Goal: Task Accomplishment & Management: Manage account settings

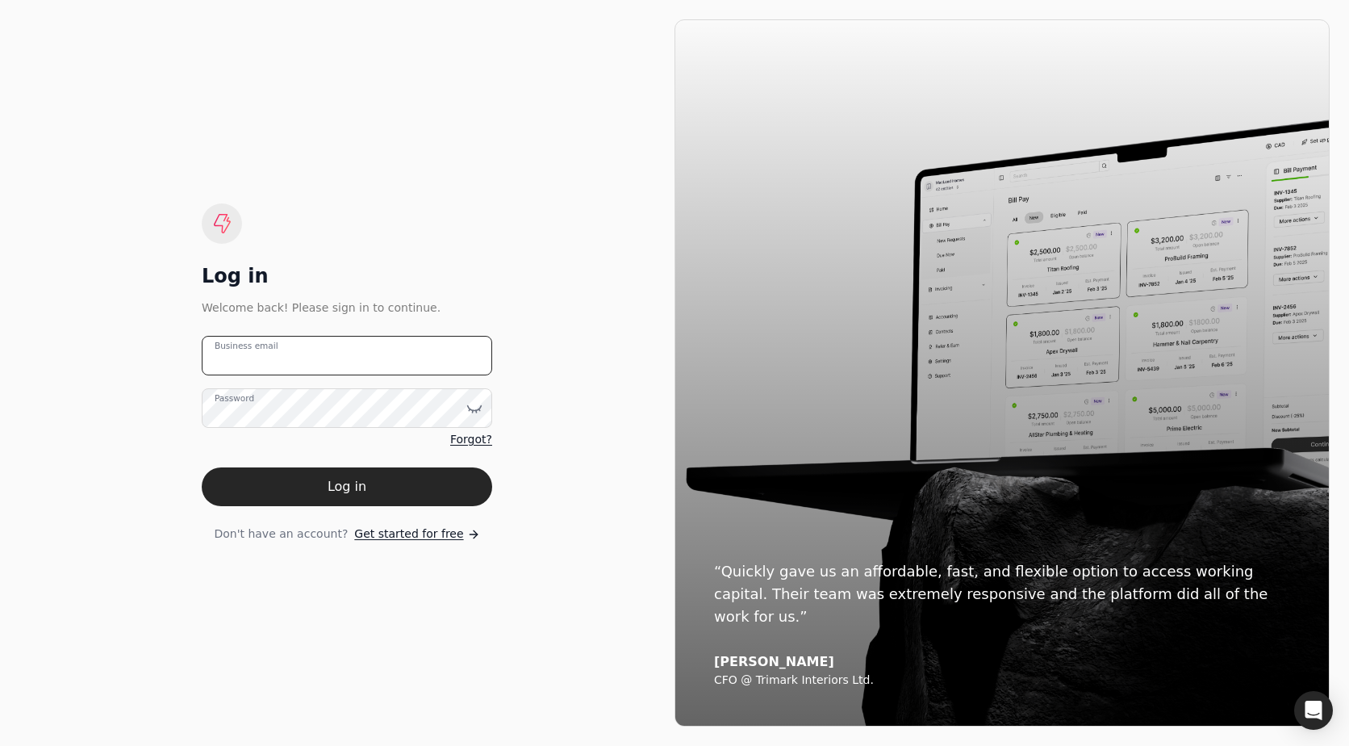
click at [296, 370] on email "Business email" at bounding box center [347, 356] width 290 height 40
click at [339, 282] on div "Log in" at bounding box center [347, 276] width 290 height 26
click at [345, 337] on email "Business email" at bounding box center [347, 356] width 290 height 40
type email "[EMAIL_ADDRESS][DOMAIN_NAME]"
click at [202, 467] on button "Log in" at bounding box center [347, 486] width 290 height 39
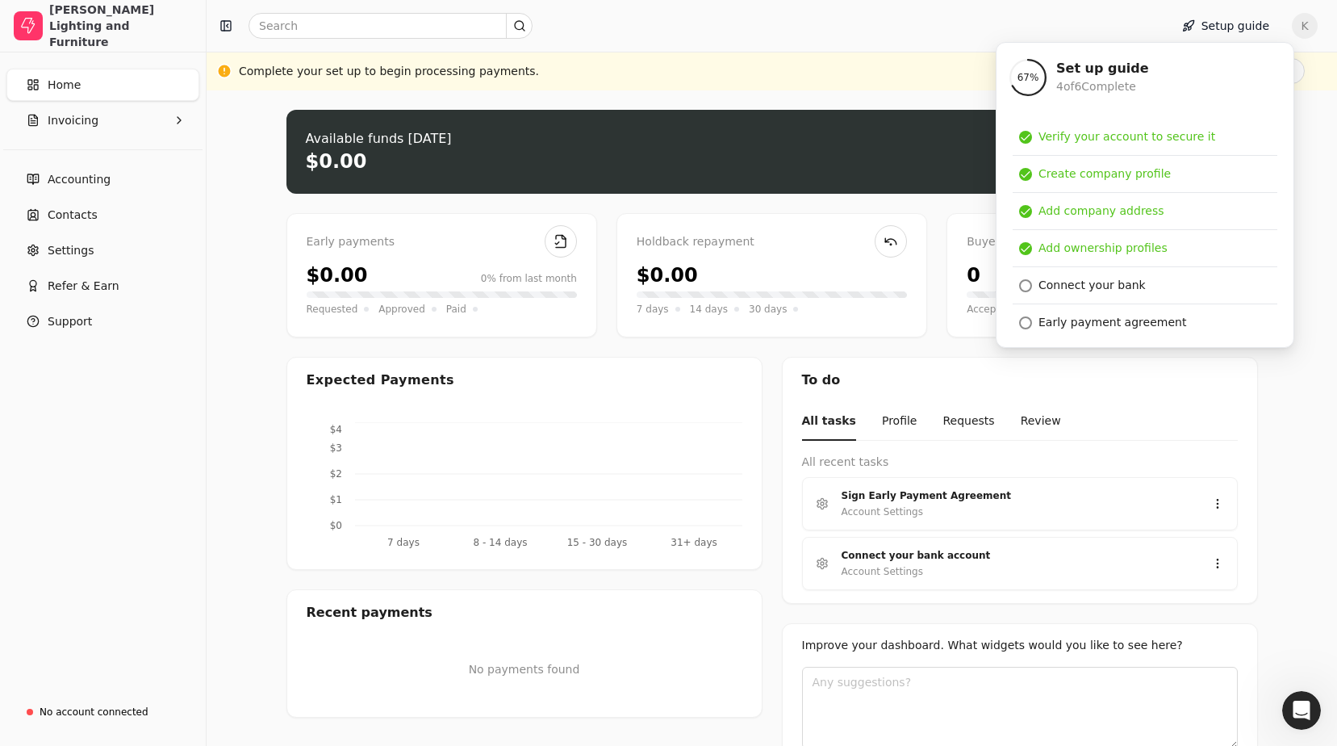
click at [499, 203] on div "Upload file: Drag your invoice here to upload or browse for files Available fun…" at bounding box center [772, 450] width 972 height 681
click at [1079, 281] on div "Connect your bank" at bounding box center [1092, 285] width 107 height 17
click at [688, 345] on div "Upload file: Drag your invoice here to upload or browse for files Available fun…" at bounding box center [772, 450] width 972 height 681
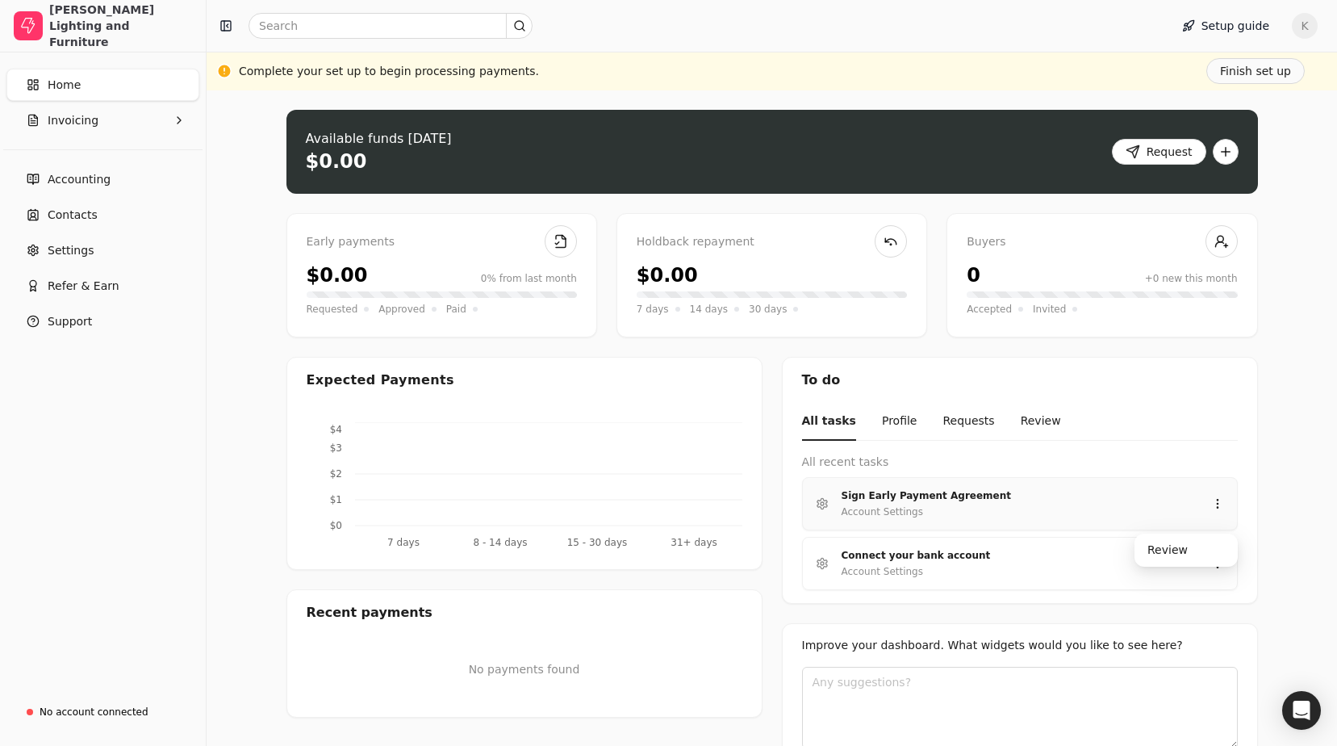
click at [949, 509] on div "Account Settings" at bounding box center [1014, 512] width 344 height 16
click at [1164, 556] on div "Review" at bounding box center [1186, 550] width 97 height 27
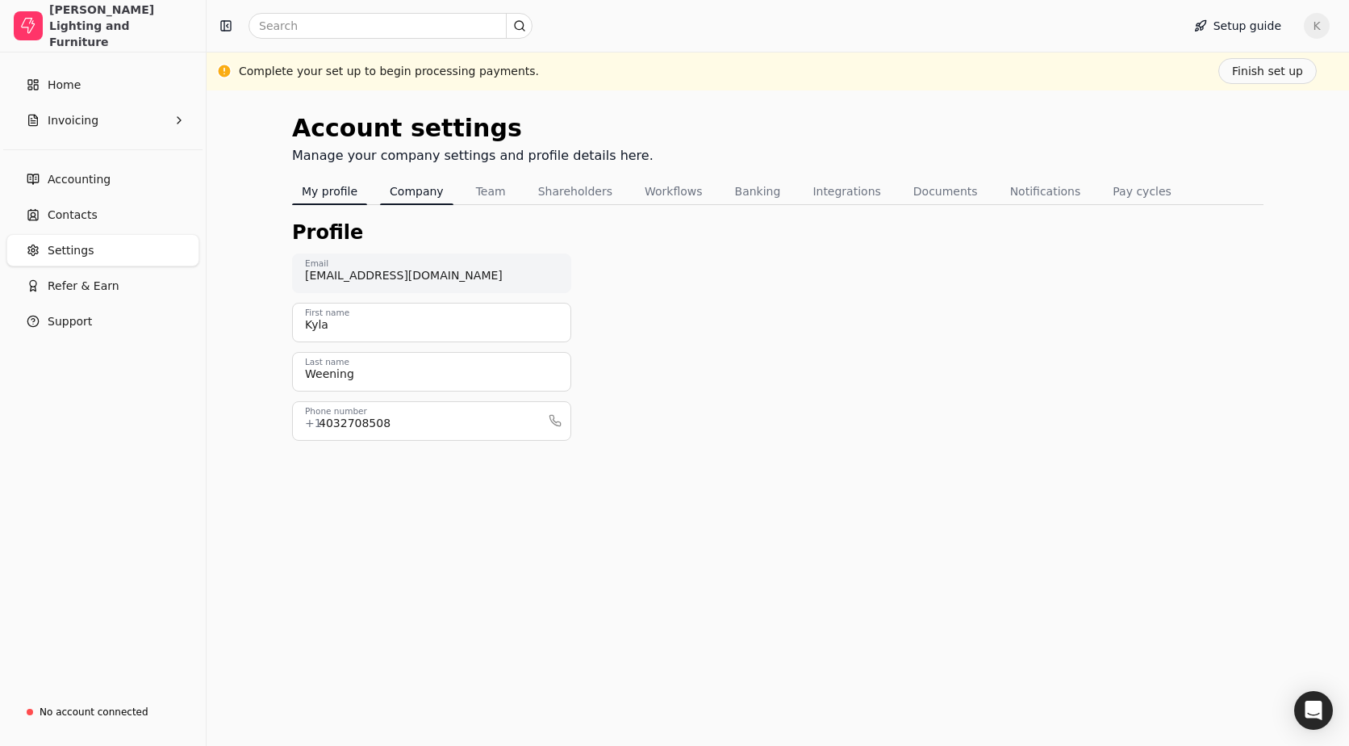
click at [388, 199] on button "Company" at bounding box center [416, 191] width 73 height 26
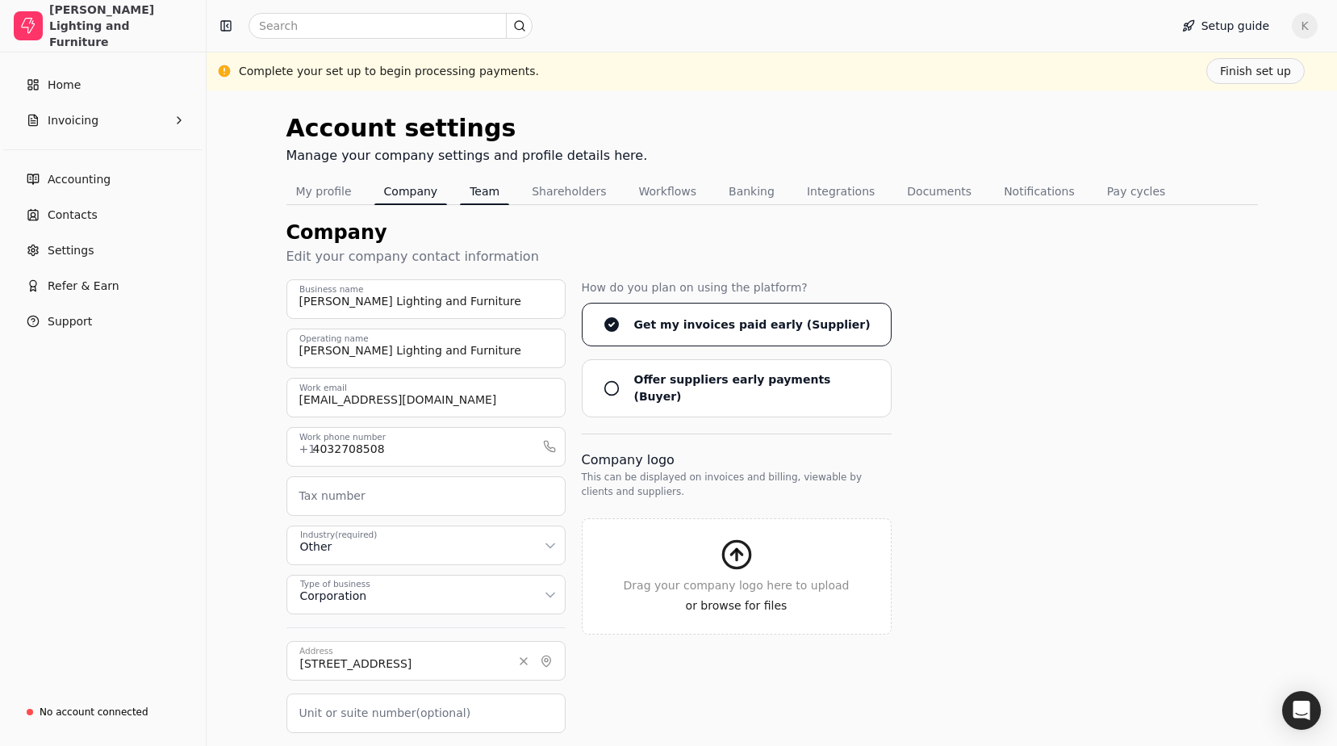
click at [475, 192] on button "Team" at bounding box center [484, 191] width 49 height 26
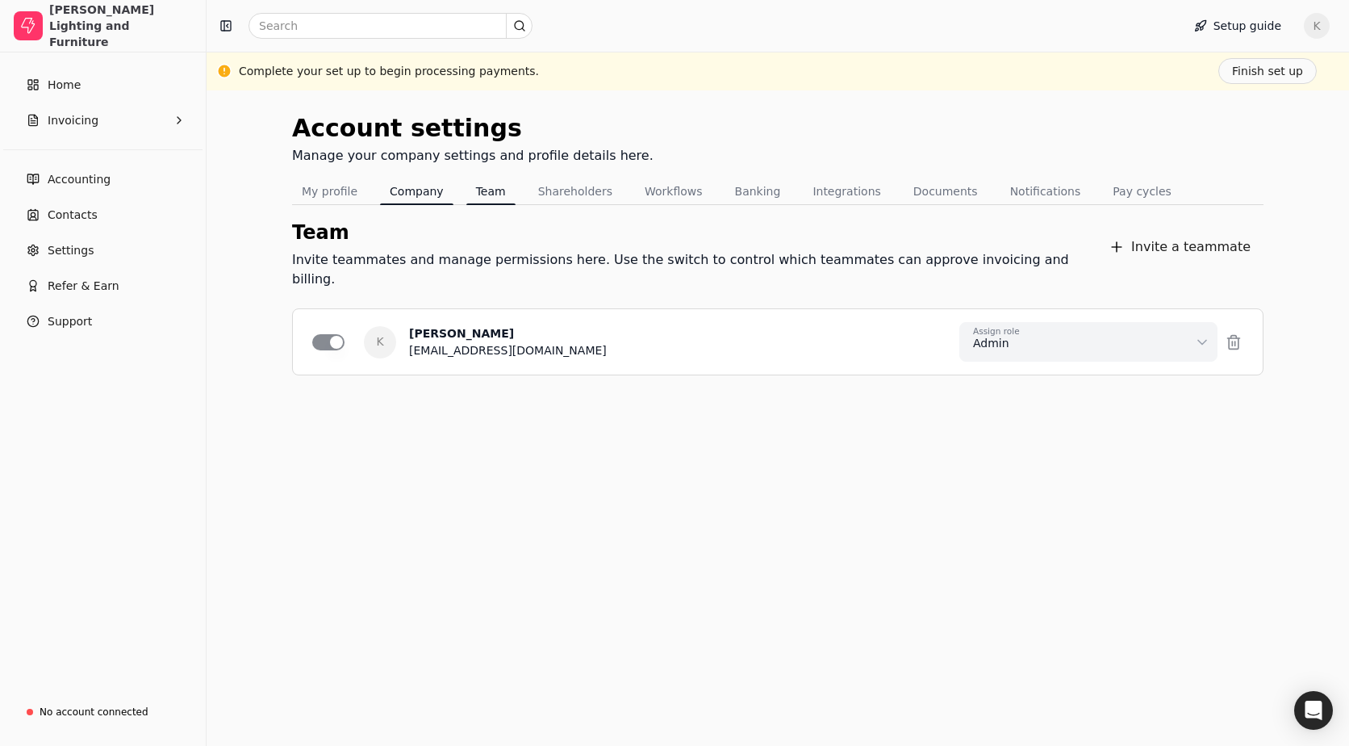
click at [419, 187] on button "Company" at bounding box center [416, 191] width 73 height 26
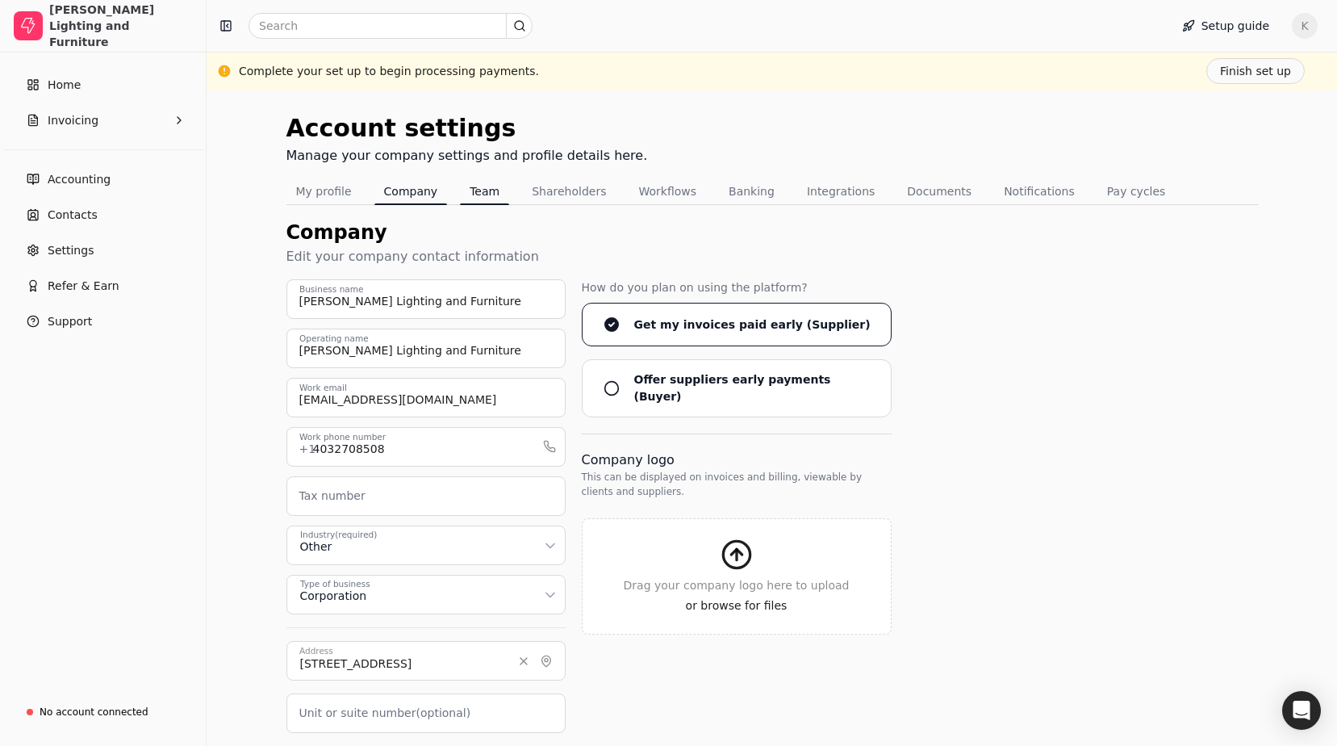
click at [496, 183] on nav "My profile Company Team Shareholders Workflows Banking Integrations Documents N…" at bounding box center [772, 191] width 972 height 27
click at [492, 186] on button "Team" at bounding box center [484, 191] width 49 height 26
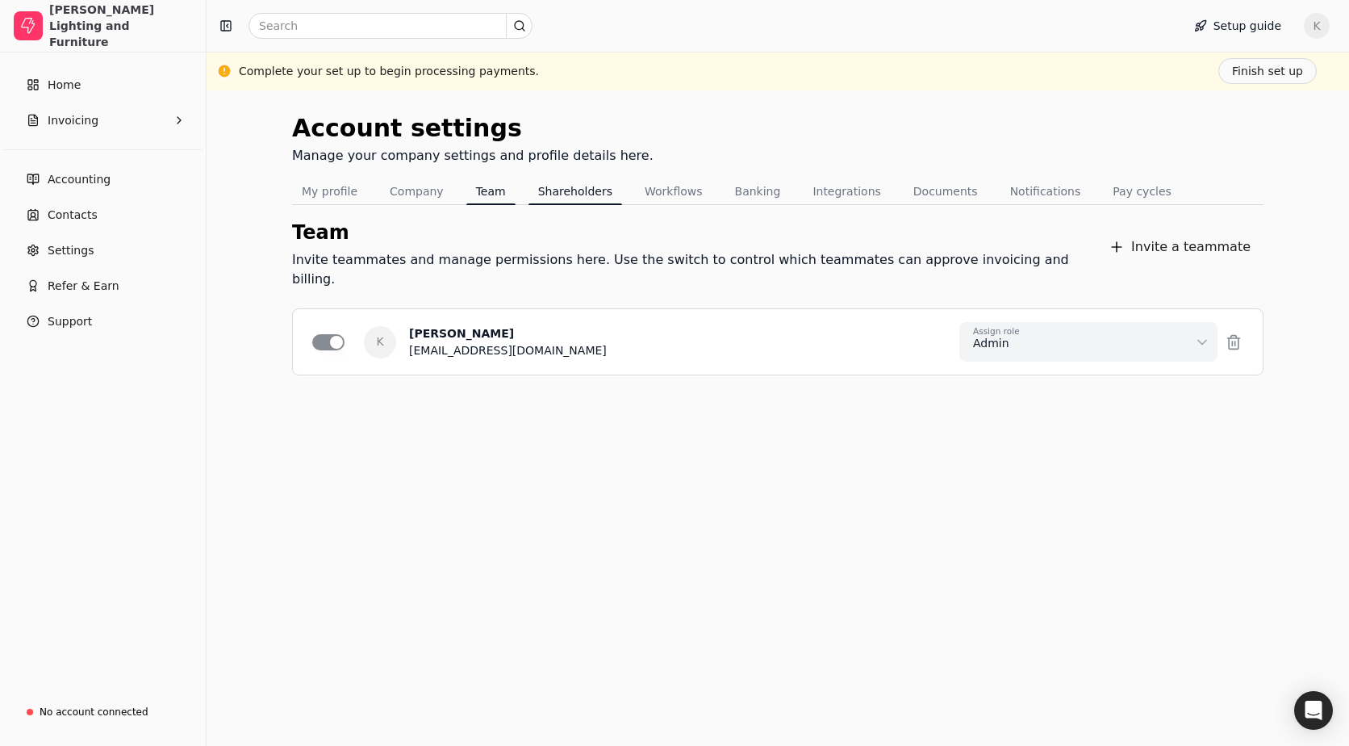
click at [541, 186] on button "Shareholders" at bounding box center [576, 191] width 94 height 26
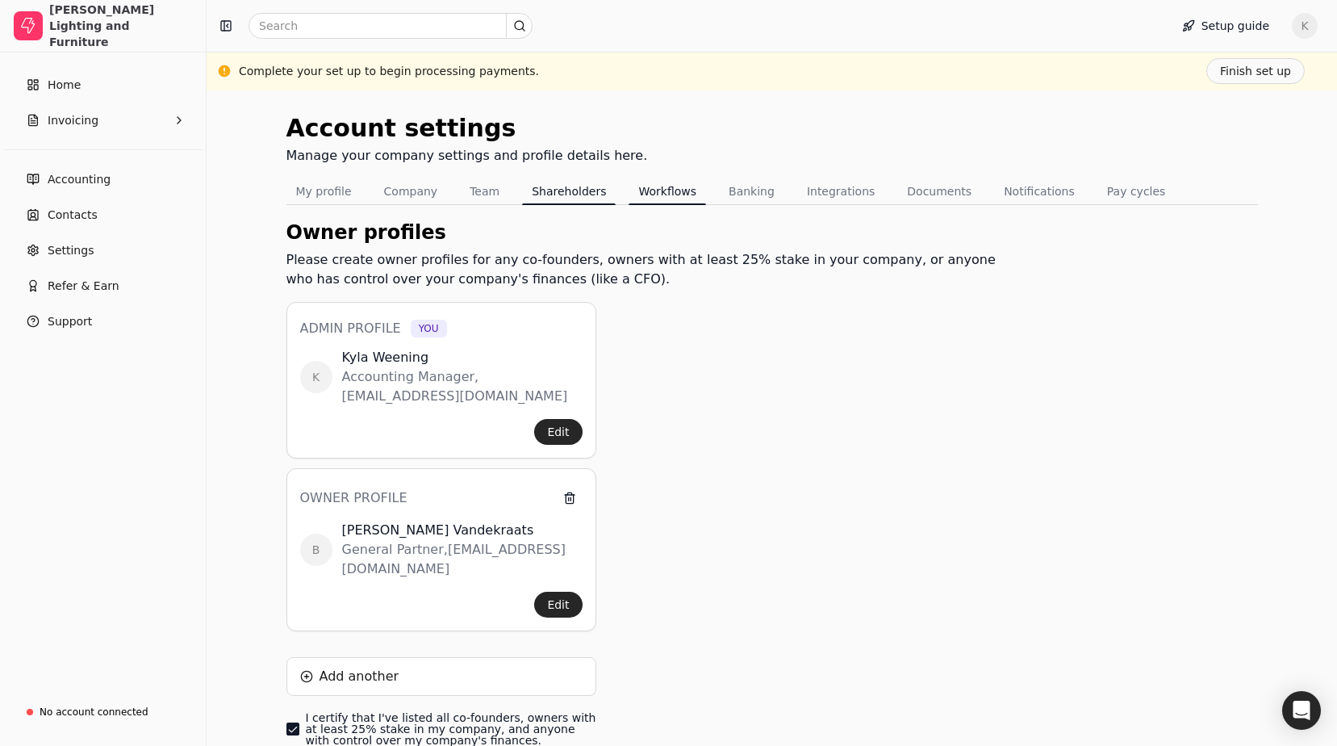
click at [629, 188] on button "Workflows" at bounding box center [667, 191] width 77 height 26
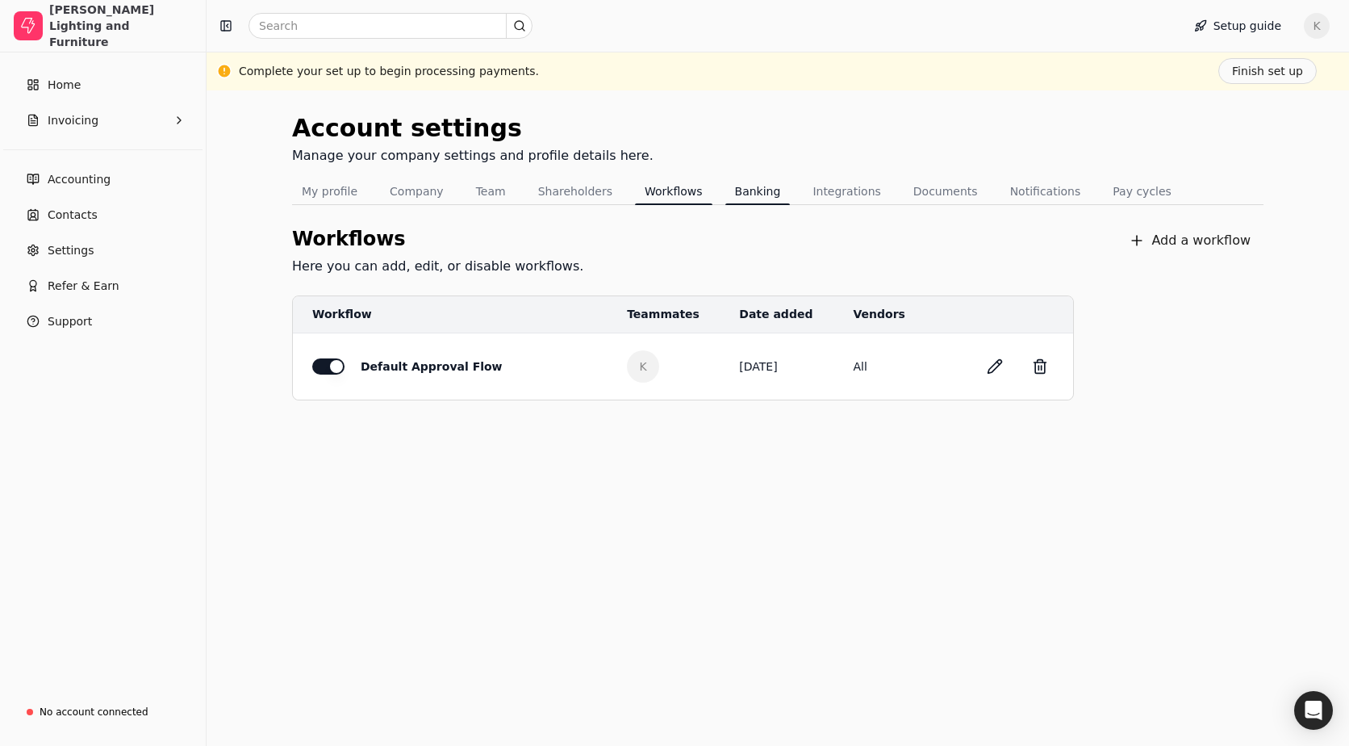
click at [759, 195] on button "Banking" at bounding box center [757, 191] width 65 height 26
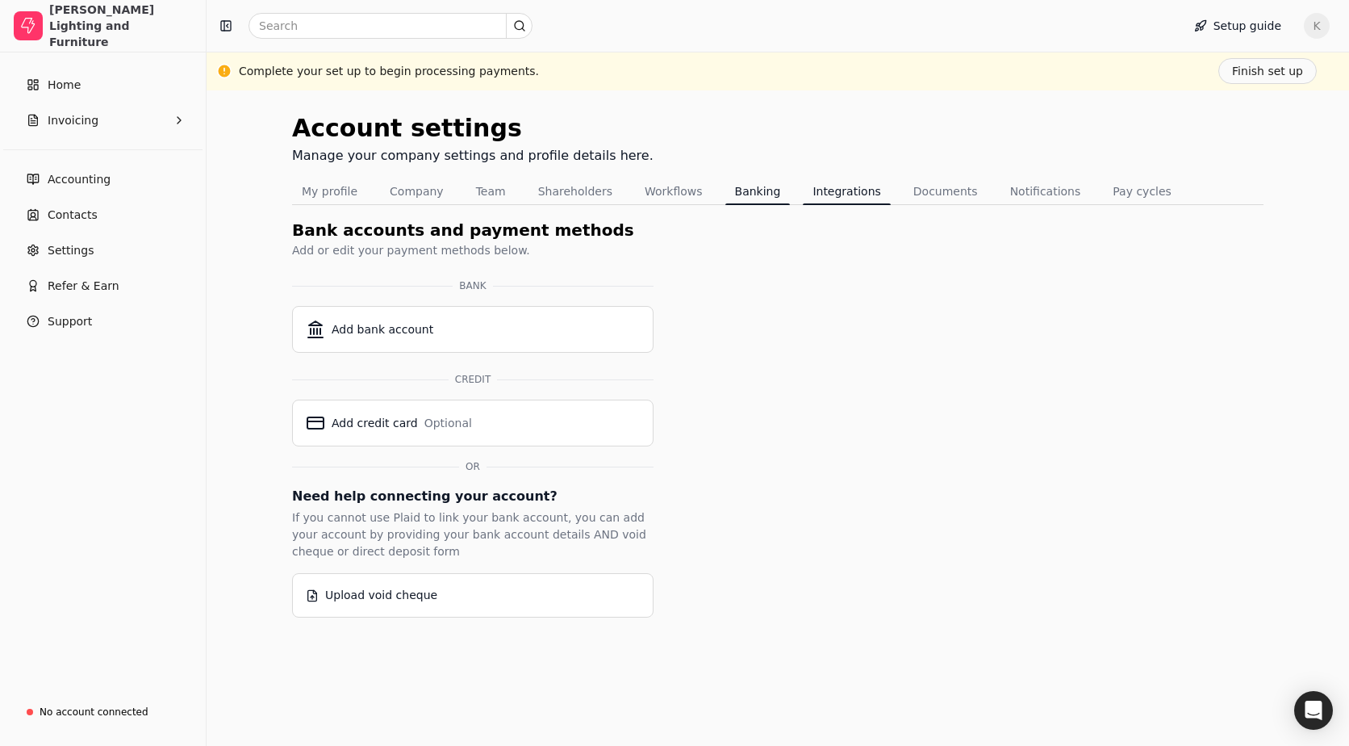
click at [837, 179] on button "Integrations" at bounding box center [846, 191] width 87 height 26
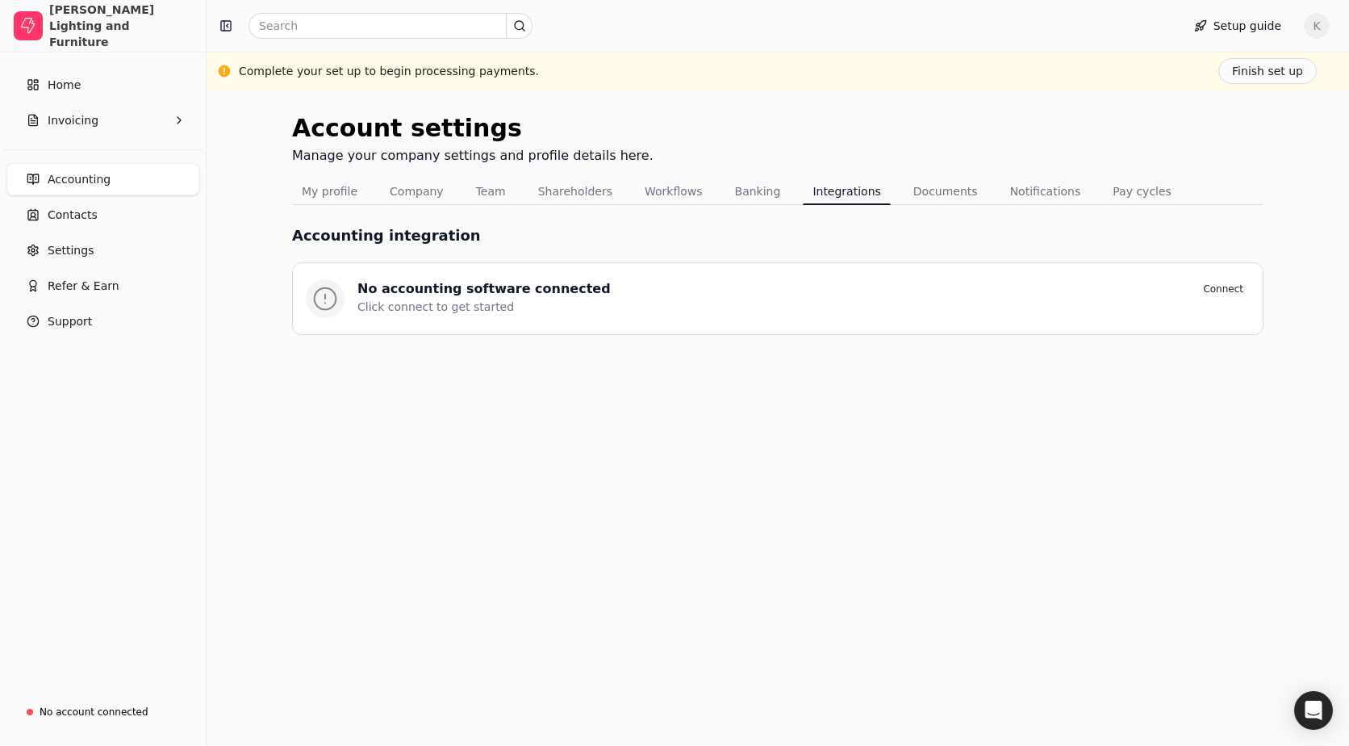
click at [1107, 308] on div "Click connect to get started" at bounding box center [803, 307] width 892 height 17
click at [325, 297] on line at bounding box center [325, 297] width 0 height 4
click at [414, 299] on div "Click connect to get started" at bounding box center [803, 307] width 892 height 17
click at [445, 321] on div "No accounting software connected Connect Click connect to get started" at bounding box center [778, 298] width 972 height 73
drag, startPoint x: 471, startPoint y: 287, endPoint x: 490, endPoint y: 286, distance: 18.6
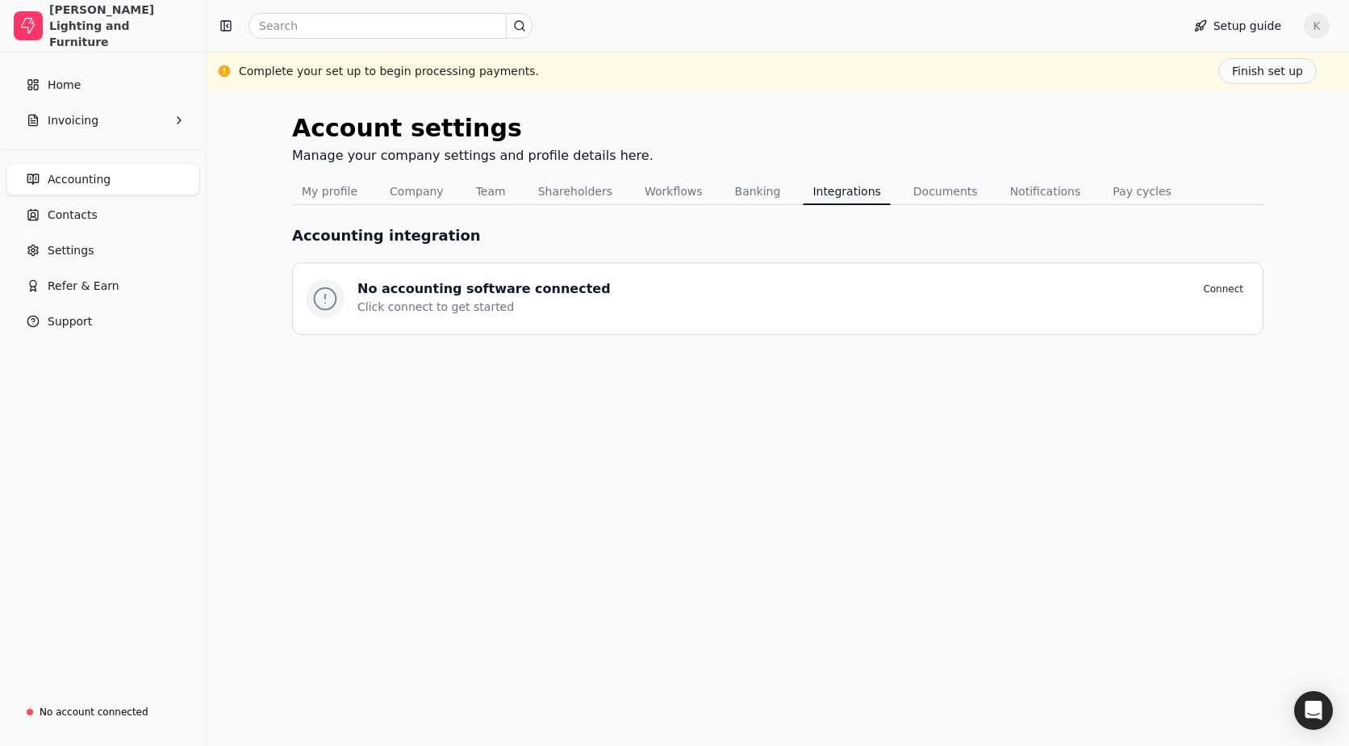
click at [474, 286] on div "No accounting software connected" at bounding box center [483, 288] width 253 height 19
click at [931, 180] on button "Documents" at bounding box center [946, 191] width 84 height 26
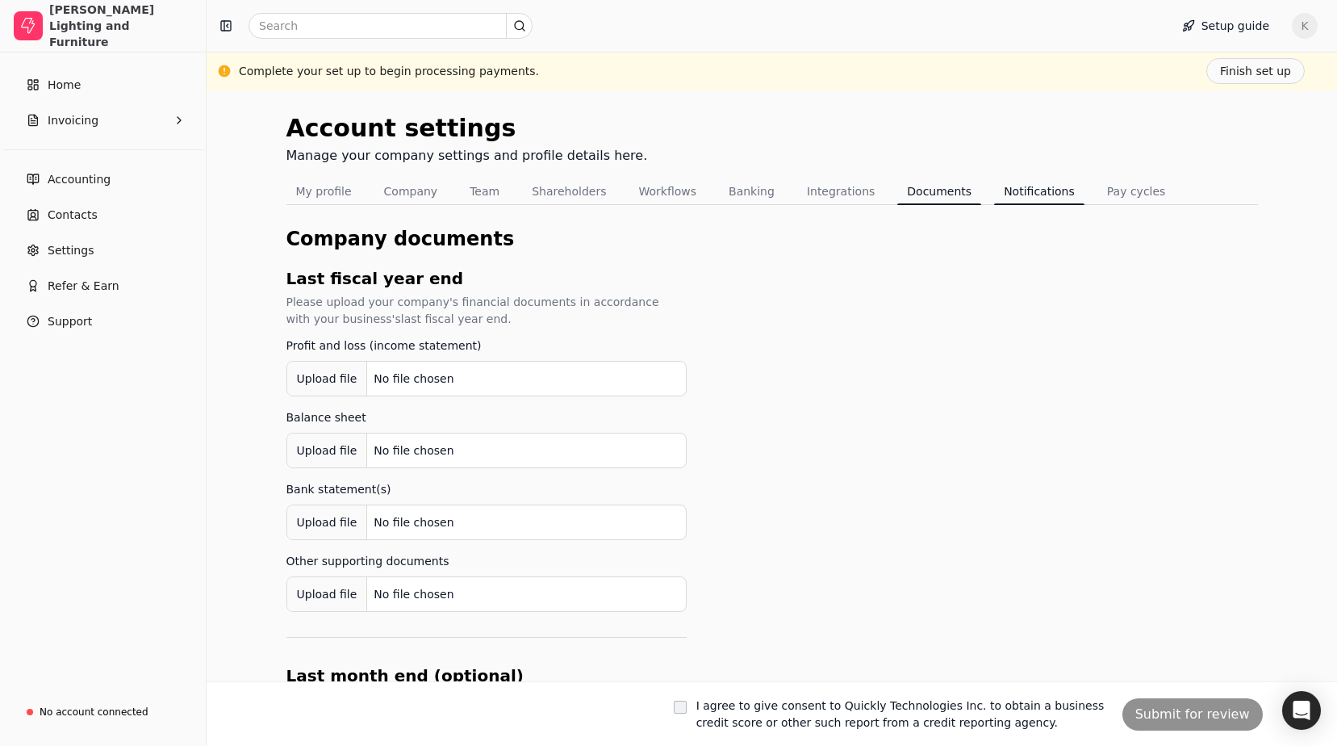
click at [994, 180] on button "Notifications" at bounding box center [1039, 191] width 90 height 26
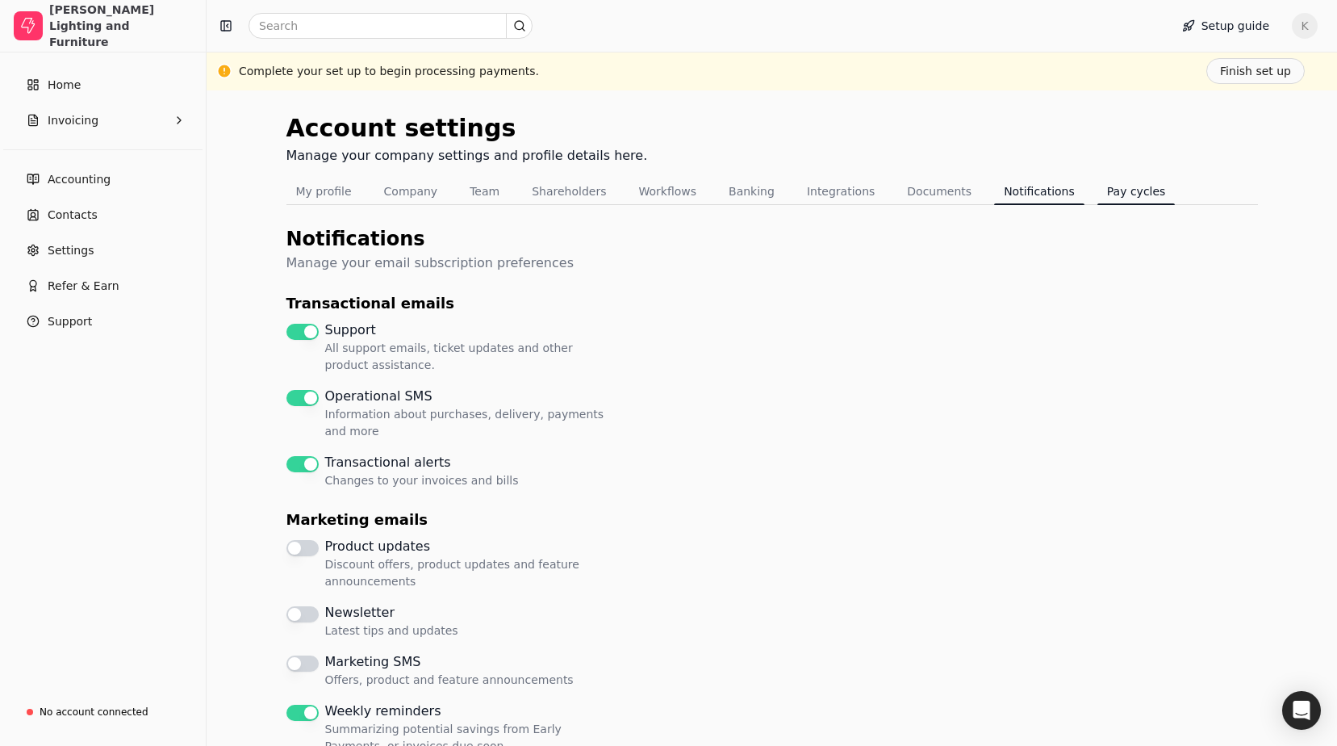
click at [1097, 199] on button "Pay cycles" at bounding box center [1136, 191] width 78 height 26
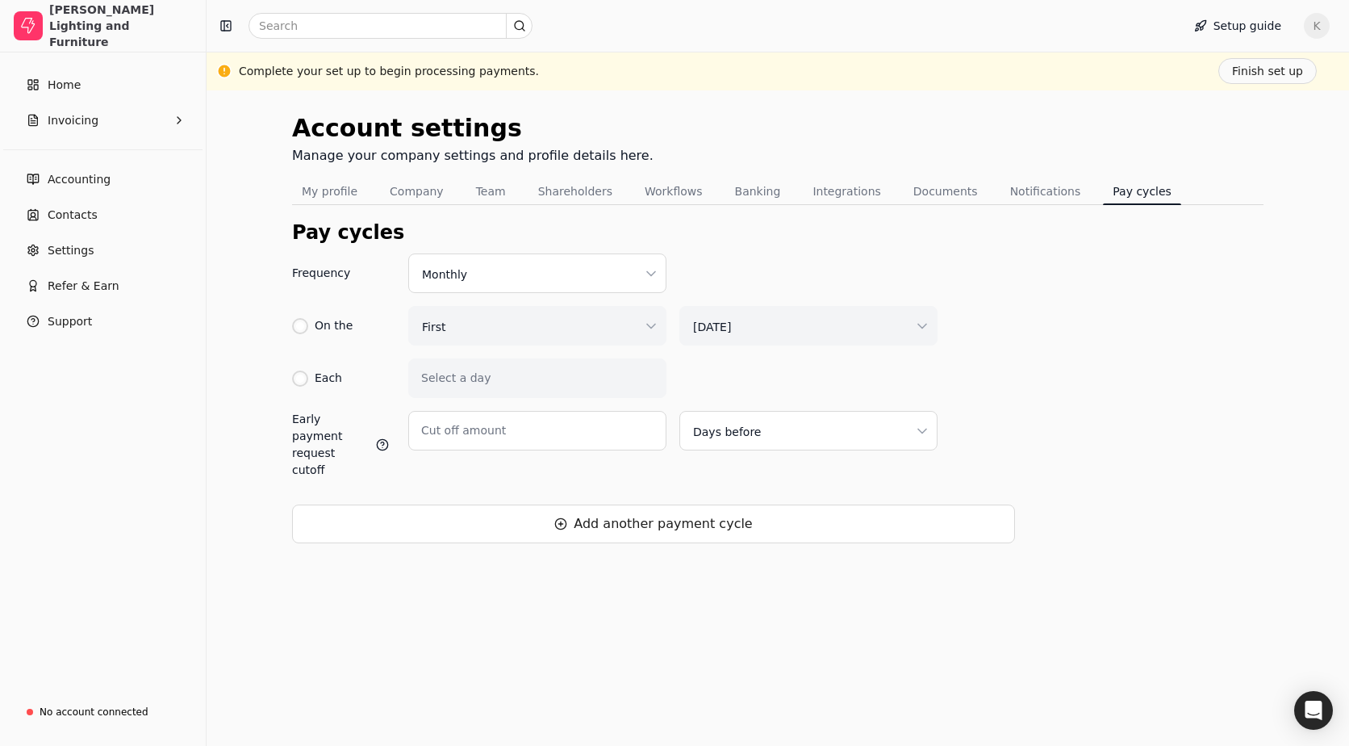
click at [628, 275] on html "Cartwright Lighting and Furniture Home Invoicing Accounting Contacts Settings R…" at bounding box center [674, 373] width 1349 height 746
click at [512, 270] on html "Cartwright Lighting and Furniture Home Invoicing Accounting Contacts Settings R…" at bounding box center [674, 373] width 1349 height 746
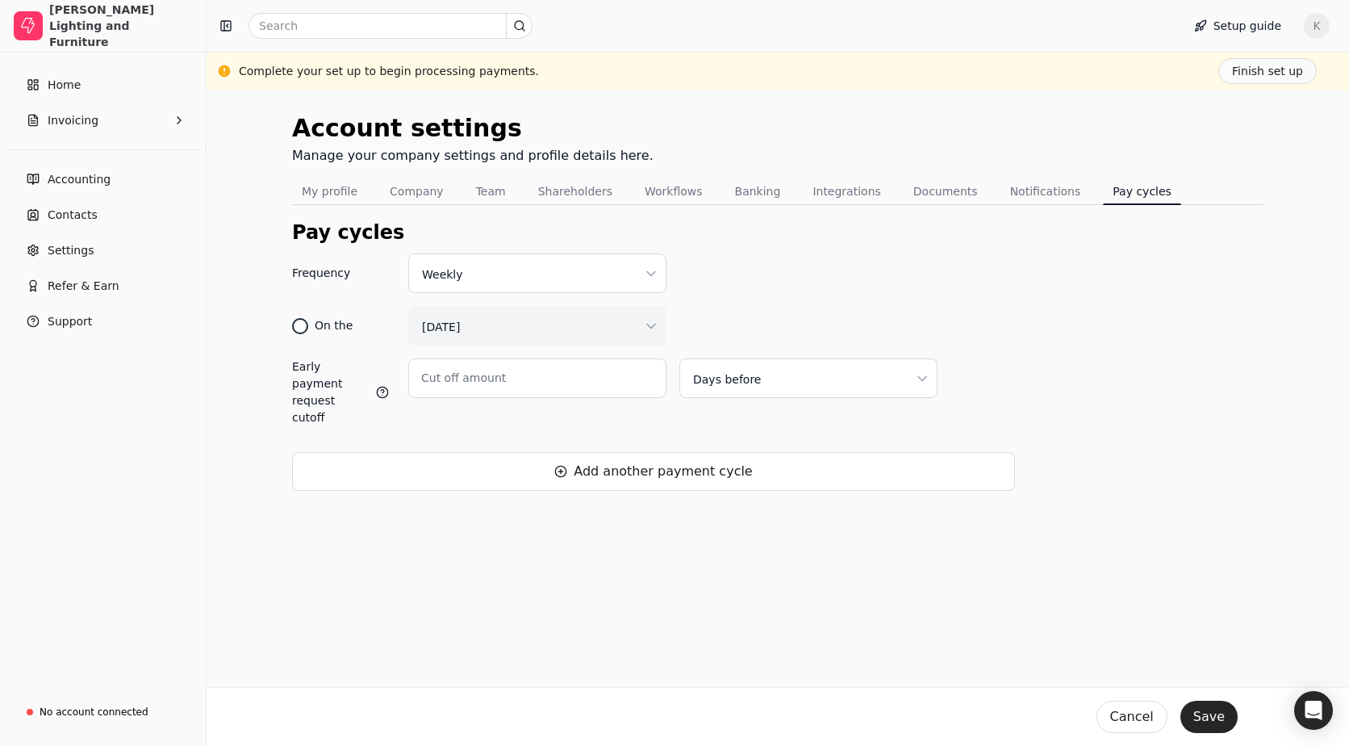
click at [322, 327] on div "On the" at bounding box center [334, 325] width 38 height 17
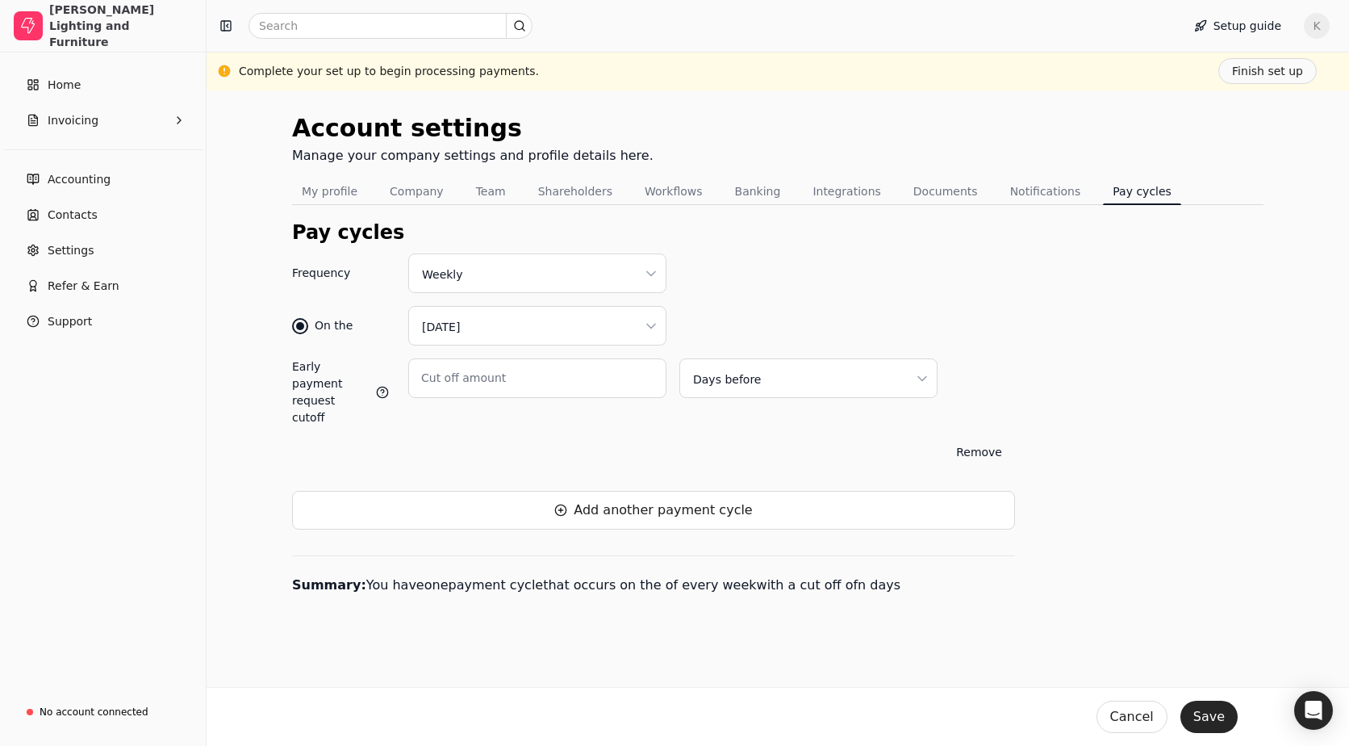
click at [571, 319] on html "Cartwright Lighting and Furniture Home Invoicing Accounting Contacts Settings R…" at bounding box center [674, 373] width 1349 height 746
click at [459, 284] on html "Cartwright Lighting and Furniture Home Invoicing Accounting Contacts Settings R…" at bounding box center [674, 373] width 1349 height 746
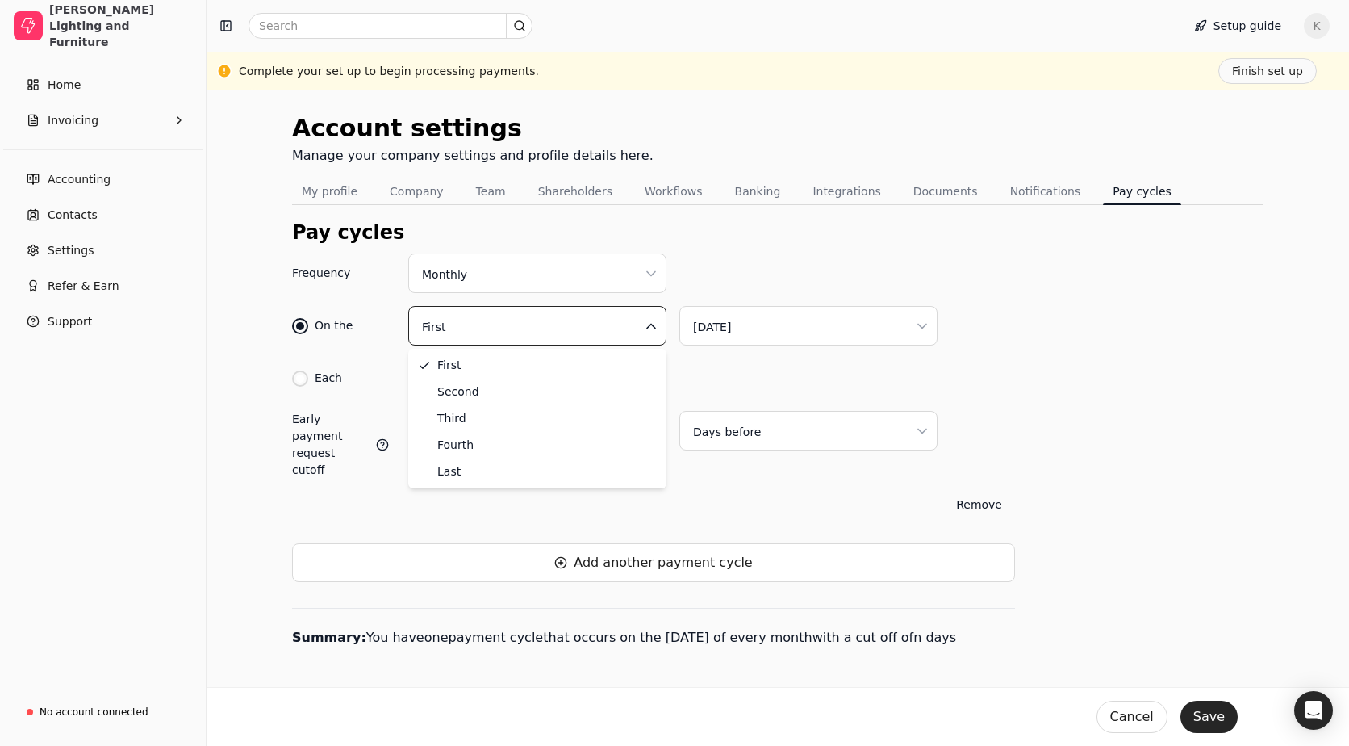
click at [430, 329] on html "Cartwright Lighting and Furniture Home Invoicing Accounting Contacts Settings R…" at bounding box center [674, 373] width 1349 height 746
click at [719, 328] on html "Cartwright Lighting and Furniture Home Invoicing Accounting Contacts Settings R…" at bounding box center [674, 373] width 1349 height 746
click at [308, 382] on div "Each" at bounding box center [317, 378] width 50 height 40
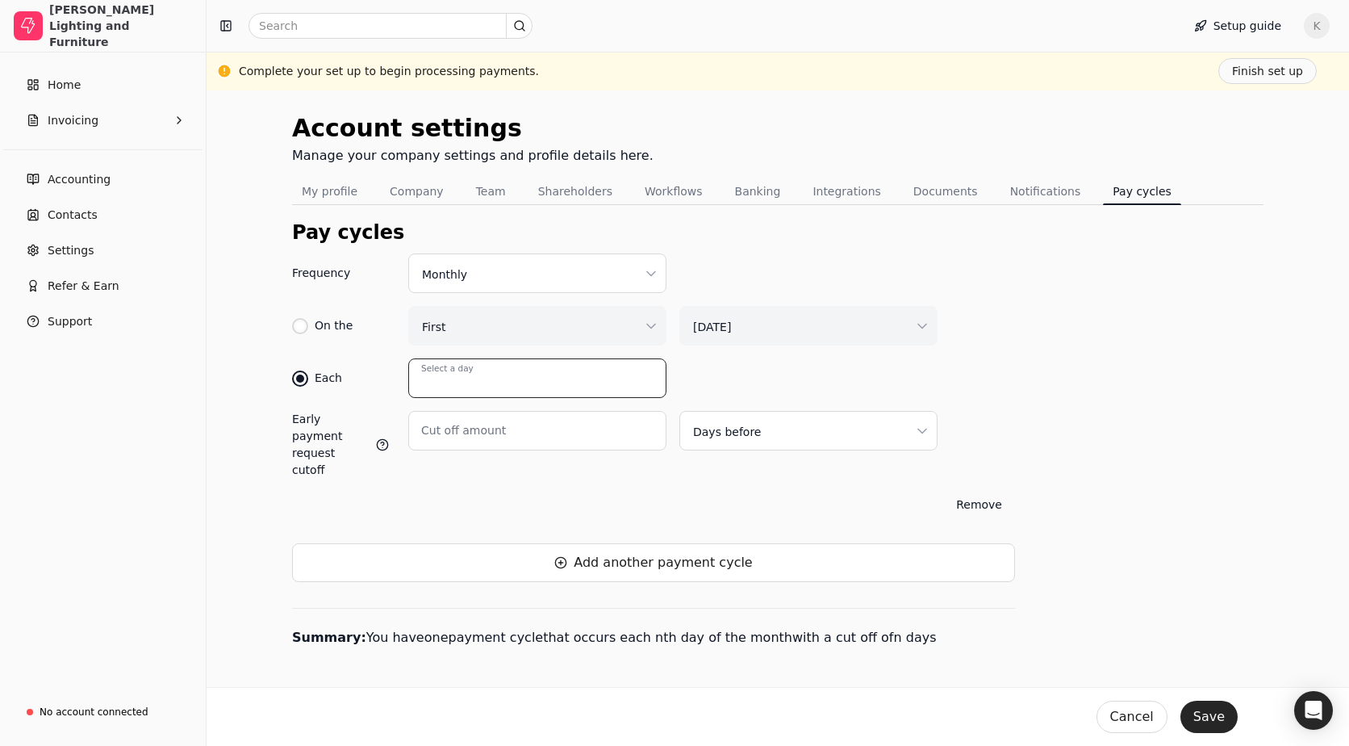
click at [483, 378] on input "Select a day" at bounding box center [537, 378] width 258 height 40
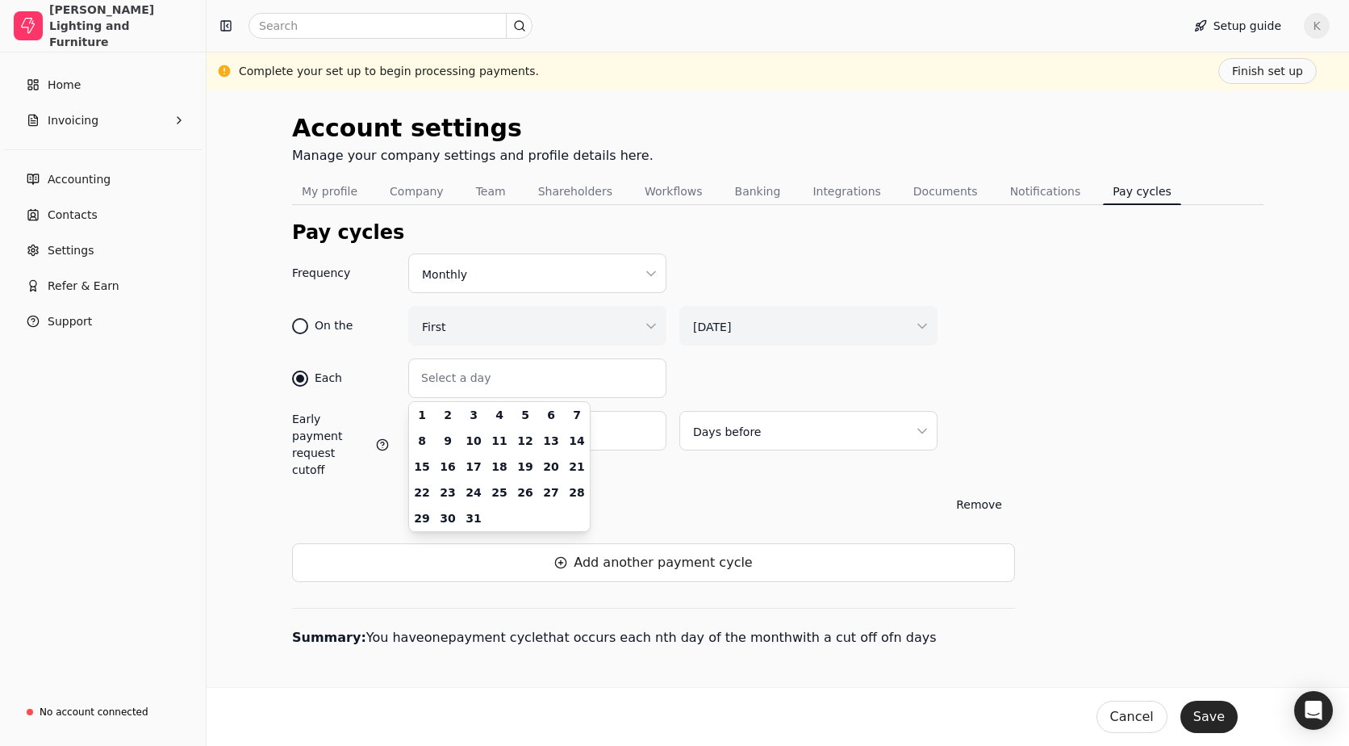
click at [325, 329] on div "On the" at bounding box center [334, 325] width 38 height 17
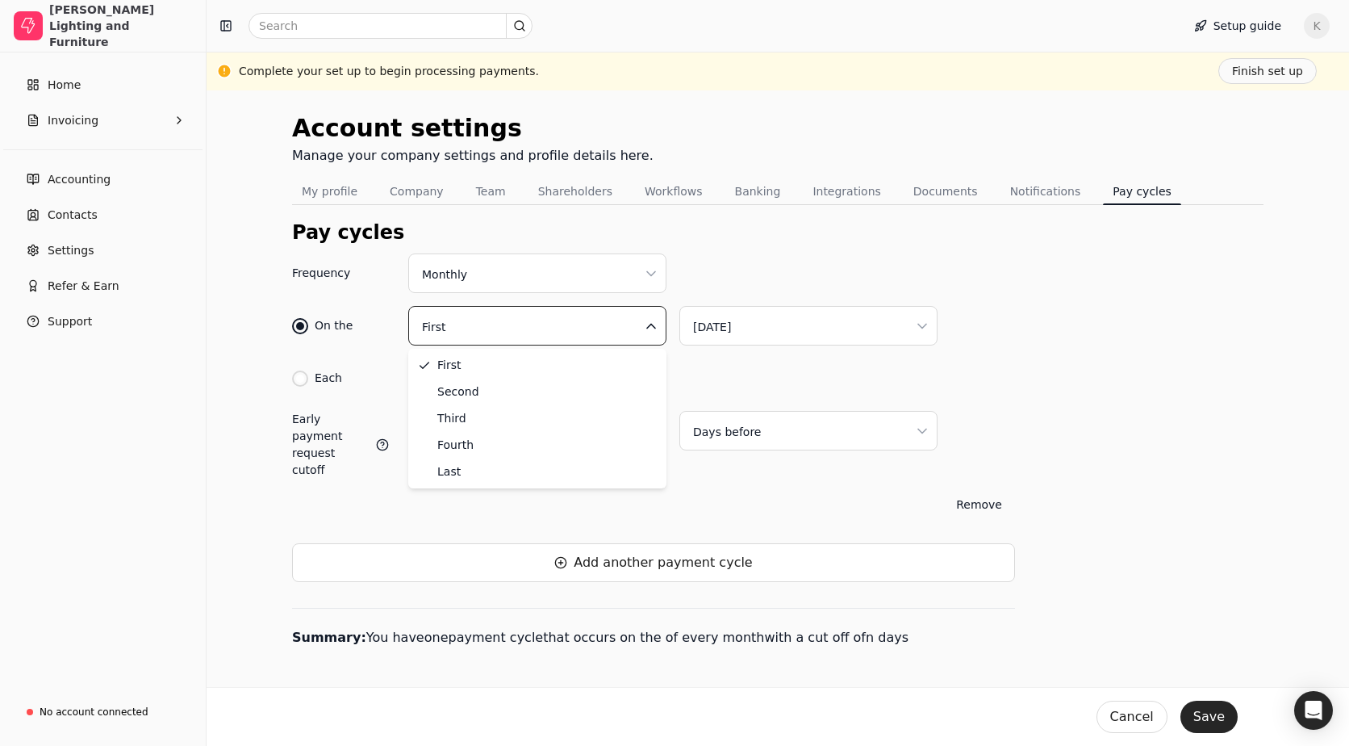
click at [546, 322] on html "Cartwright Lighting and Furniture Home Invoicing Accounting Contacts Settings R…" at bounding box center [674, 373] width 1349 height 746
click at [704, 320] on html "Cartwright Lighting and Furniture Home Invoicing Accounting Contacts Settings R…" at bounding box center [674, 373] width 1349 height 746
click at [499, 491] on div "Remove" at bounding box center [653, 504] width 723 height 26
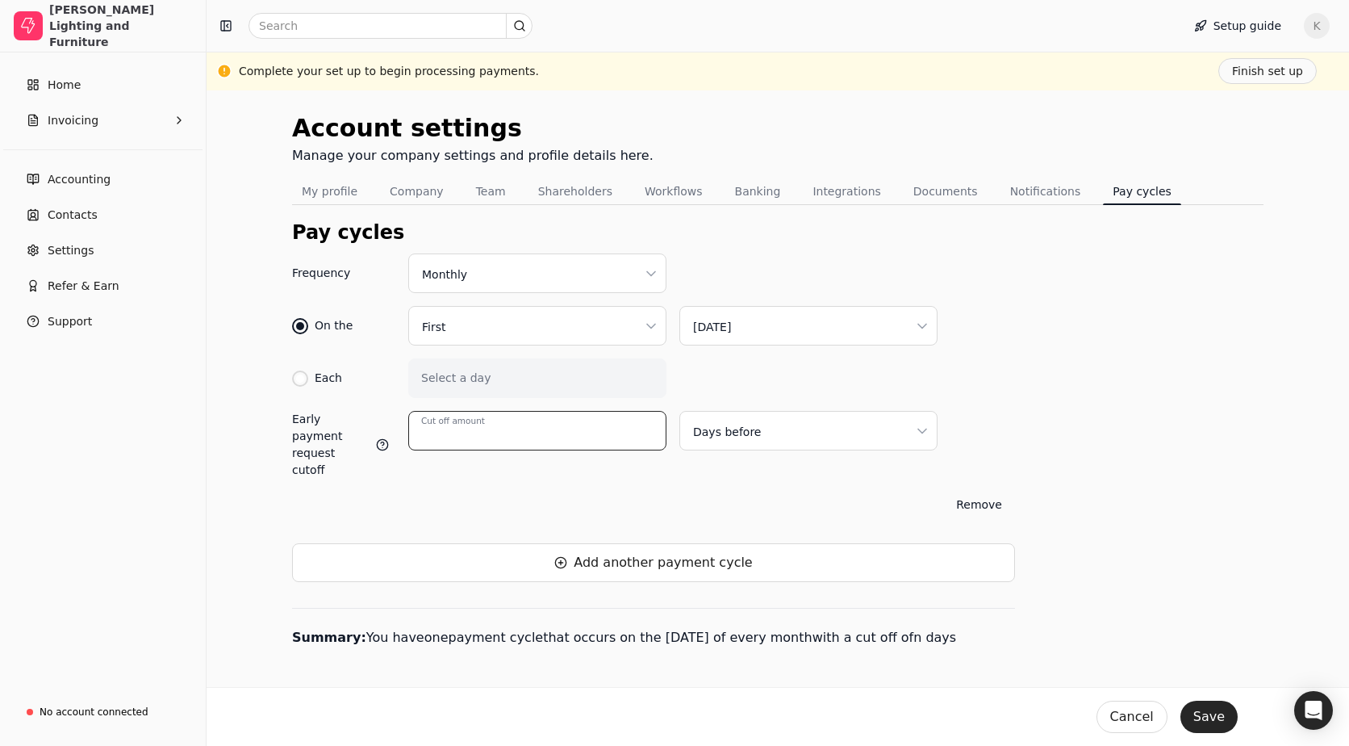
click at [499, 441] on input "Cut off amount" at bounding box center [537, 431] width 258 height 40
click at [719, 428] on html "Cartwright Lighting and Furniture Home Invoicing Accounting Contacts Settings R…" at bounding box center [674, 373] width 1349 height 746
click at [974, 491] on button "Remove" at bounding box center [979, 504] width 72 height 26
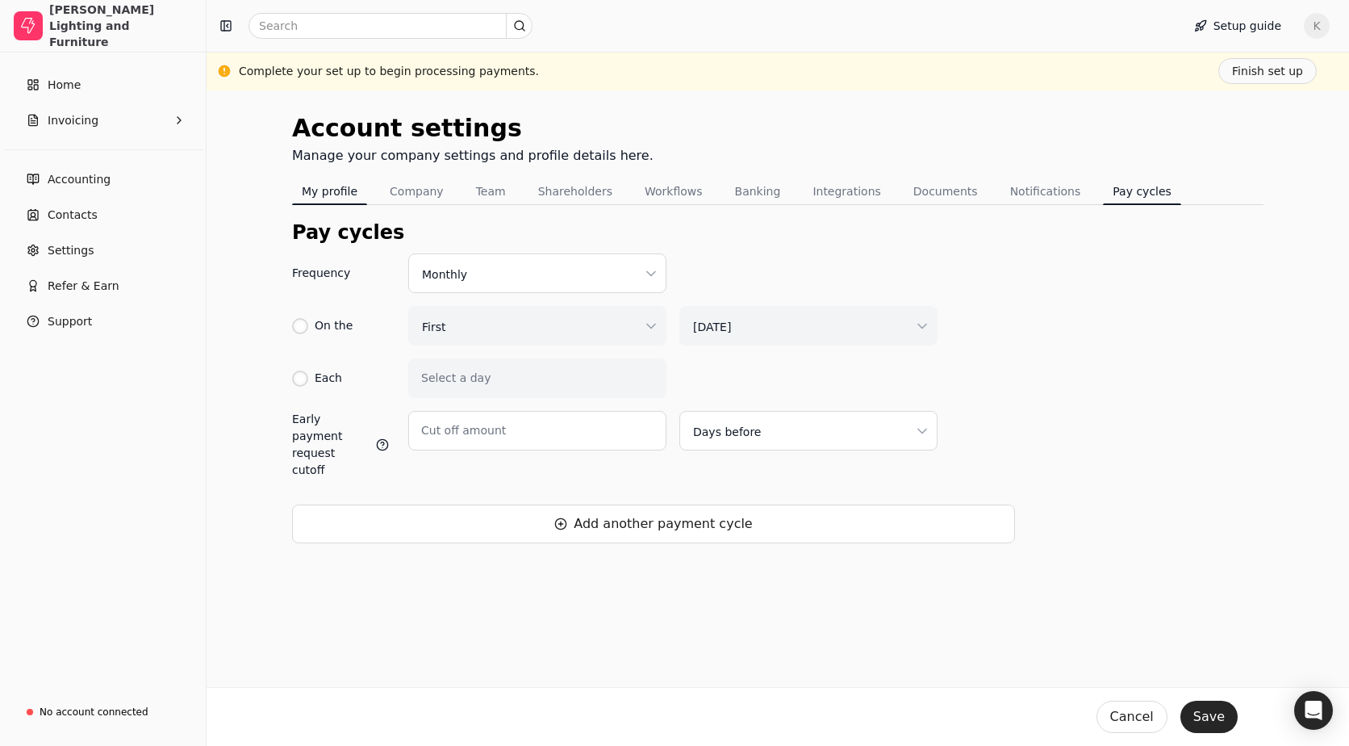
click at [315, 186] on button "My profile" at bounding box center [329, 191] width 75 height 26
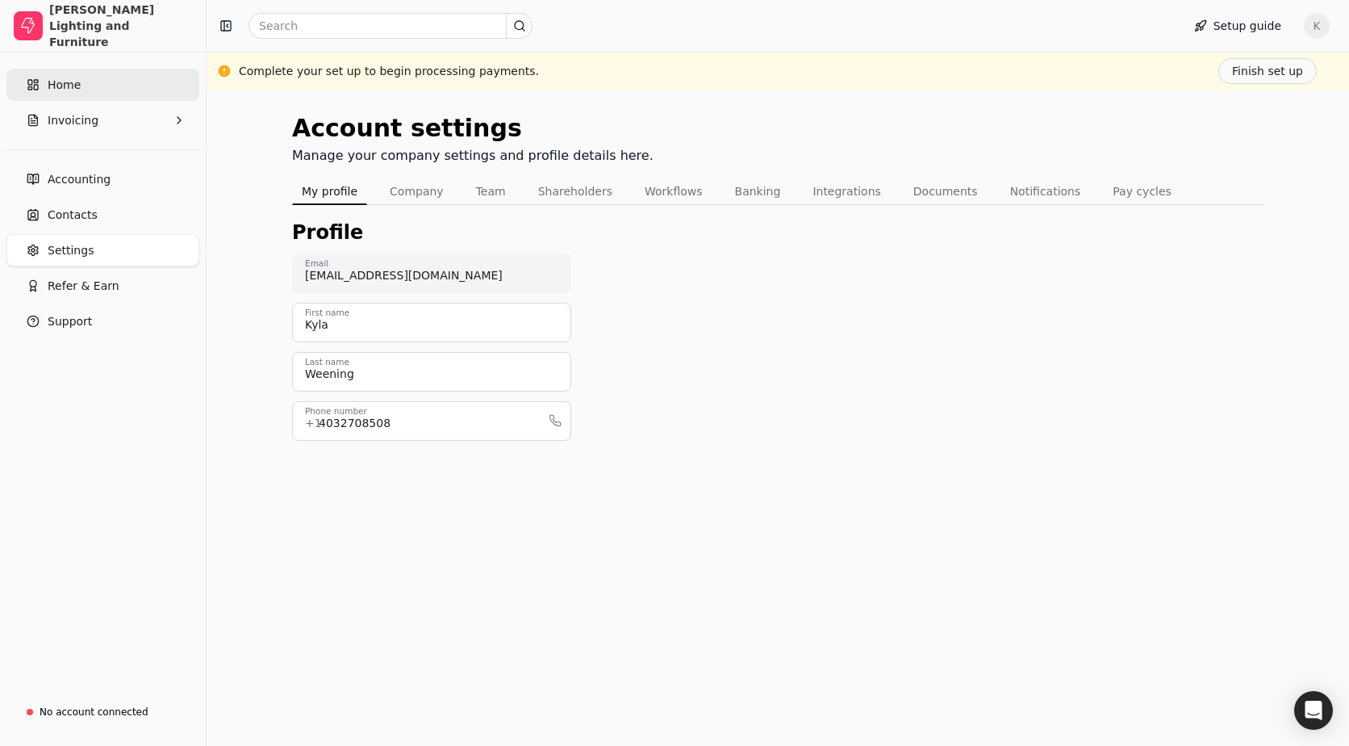
click at [77, 78] on span "Home" at bounding box center [64, 85] width 33 height 17
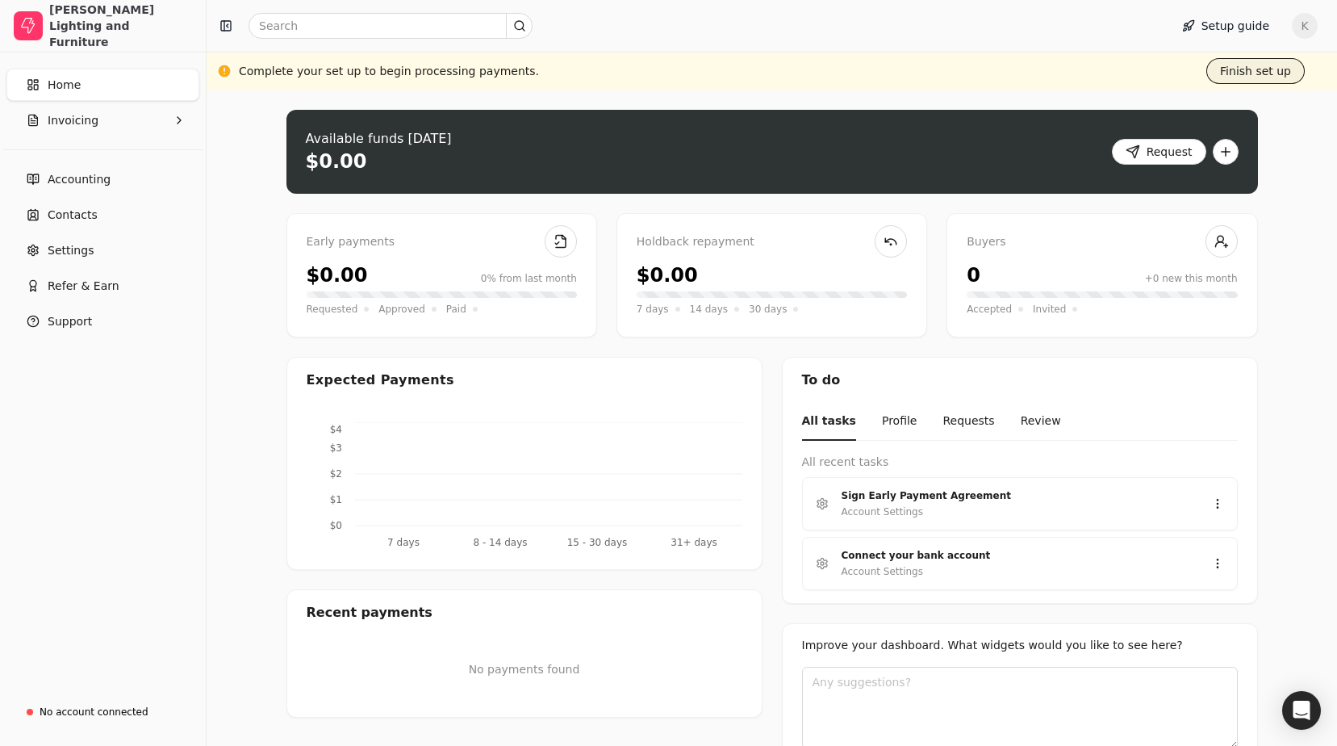
click at [1242, 65] on button "Finish set up" at bounding box center [1255, 71] width 98 height 26
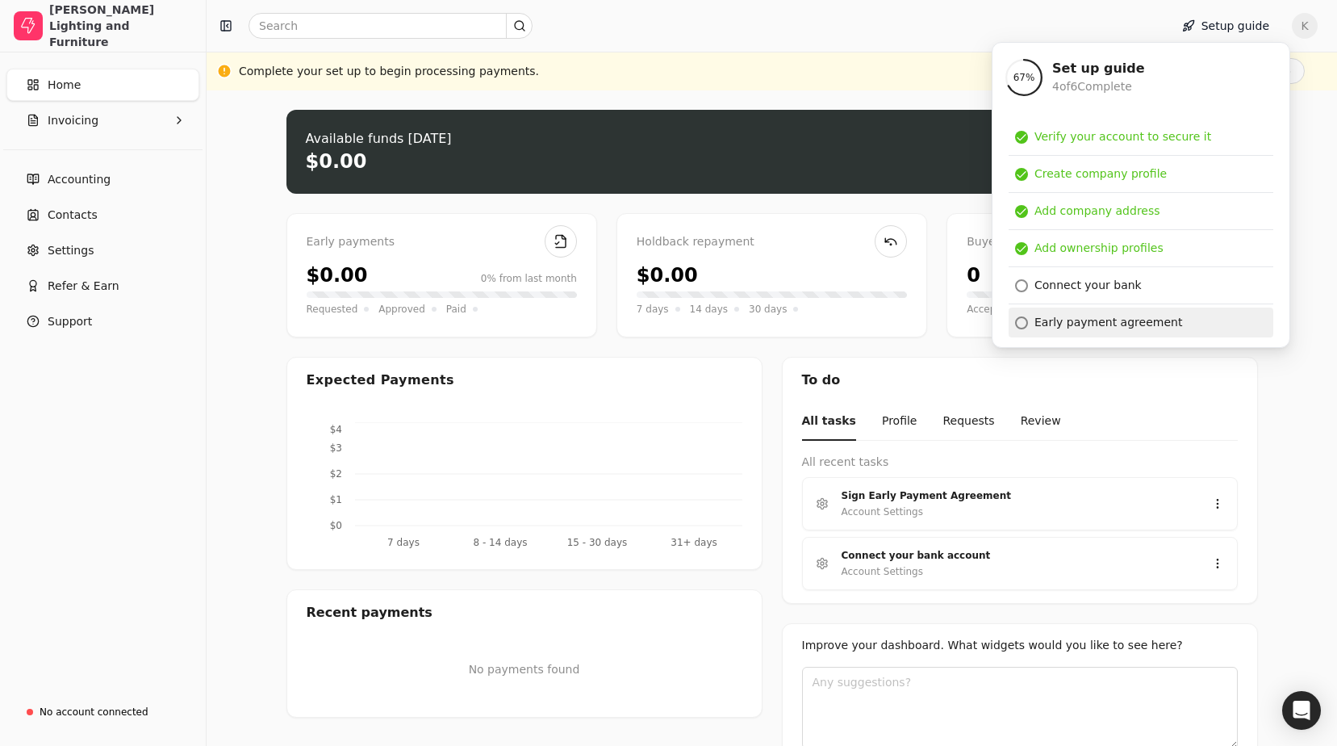
click at [1108, 327] on div "Early payment agreement" at bounding box center [1108, 322] width 148 height 17
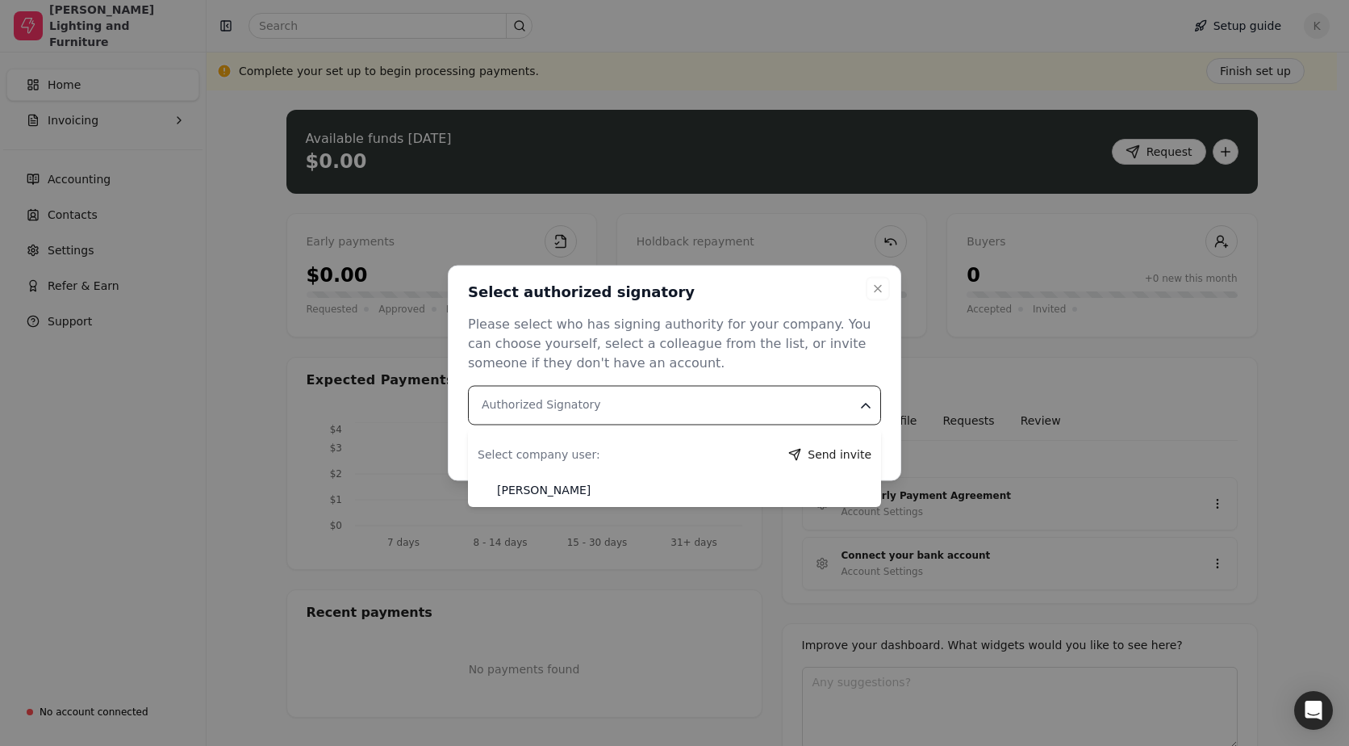
click at [737, 386] on Signatory "Authorized Signatory" at bounding box center [674, 406] width 413 height 40
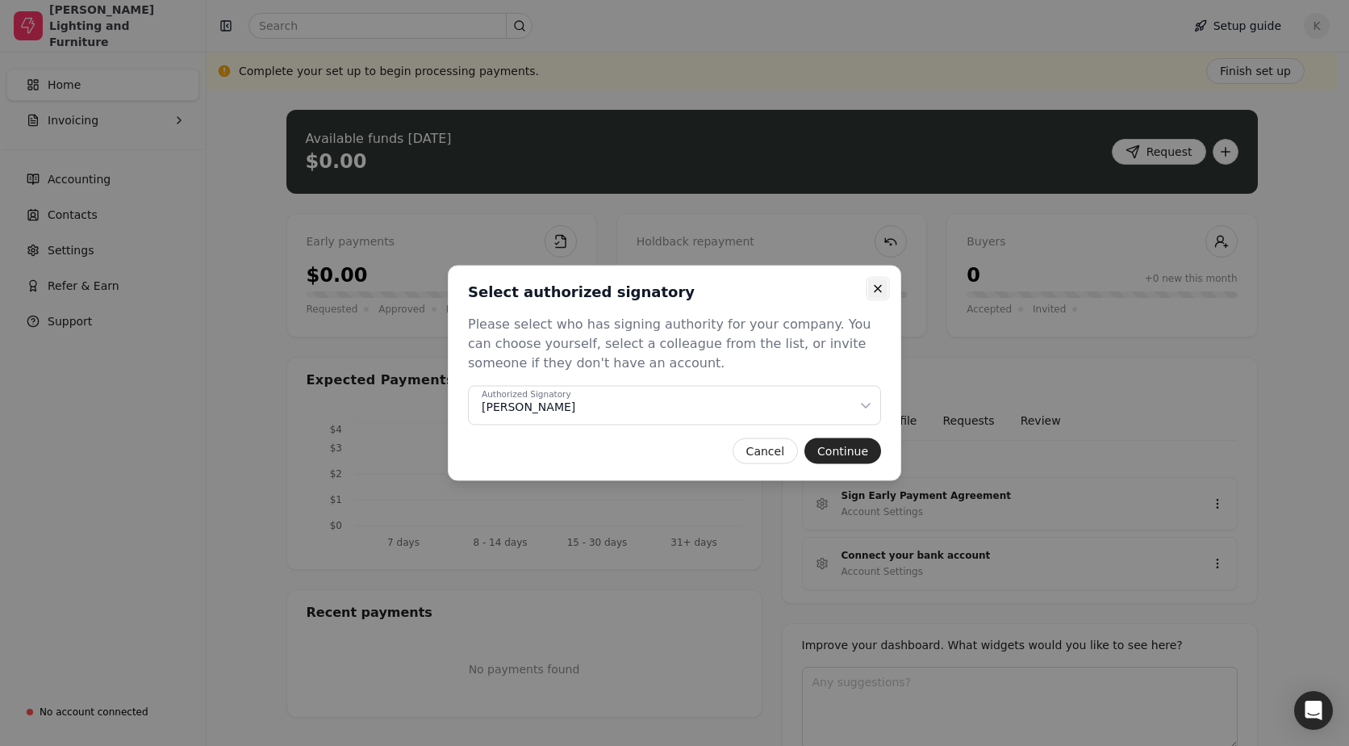
click at [870, 284] on button "Close" at bounding box center [877, 288] width 19 height 19
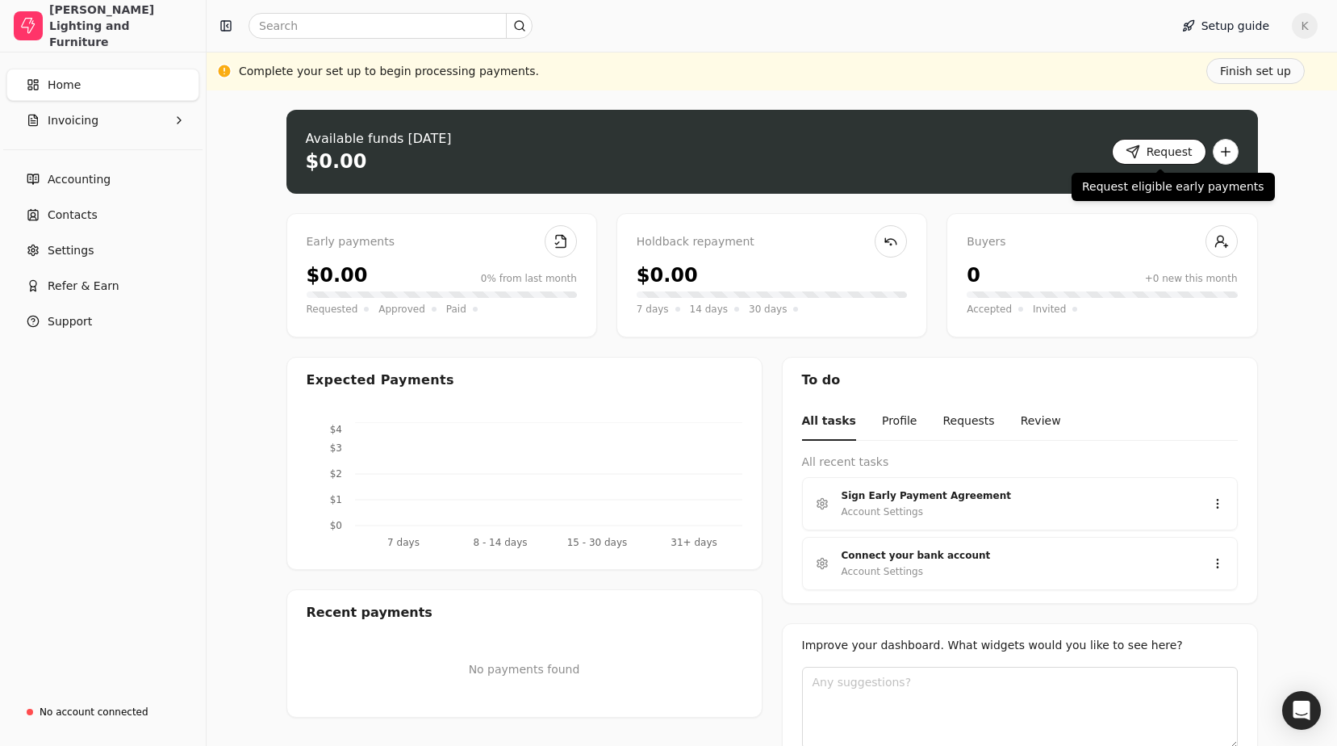
click at [1165, 144] on button "Request" at bounding box center [1159, 152] width 94 height 26
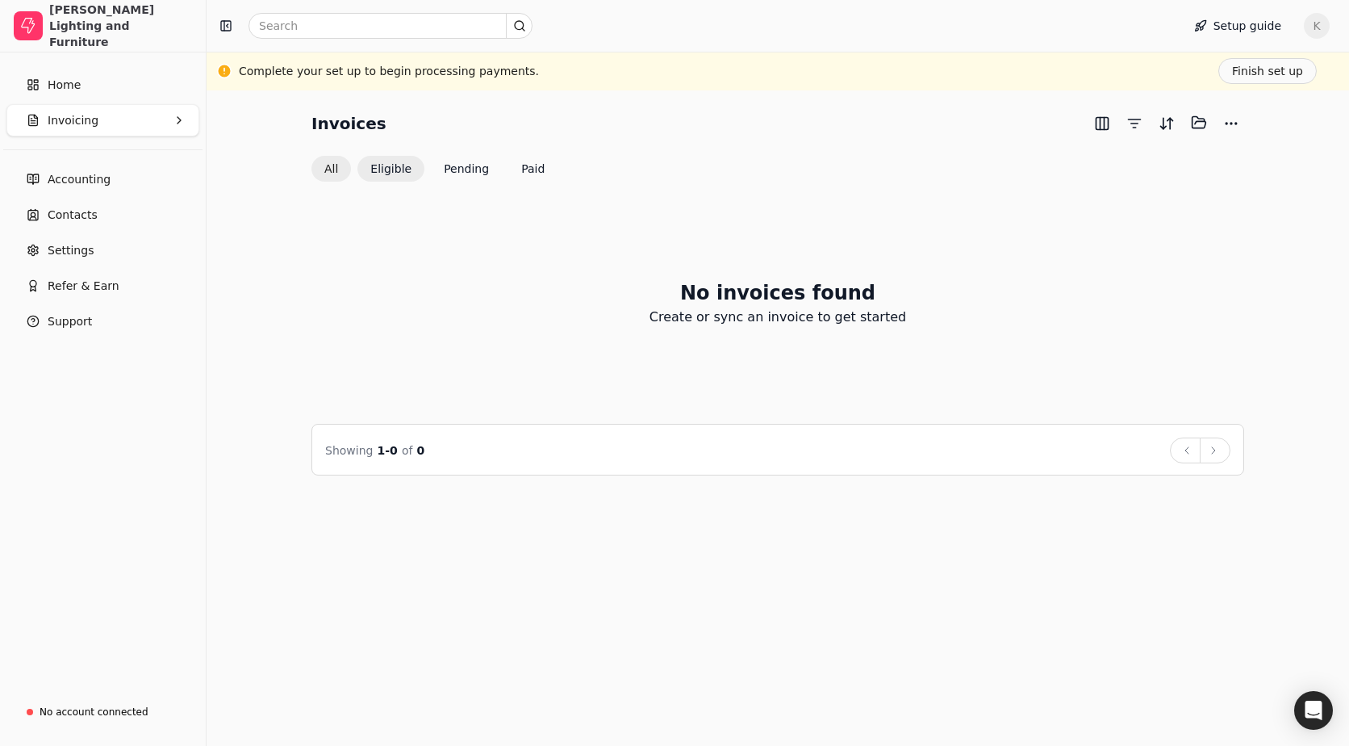
click at [327, 173] on button "All" at bounding box center [331, 169] width 40 height 26
click at [74, 96] on link "Home" at bounding box center [102, 85] width 193 height 32
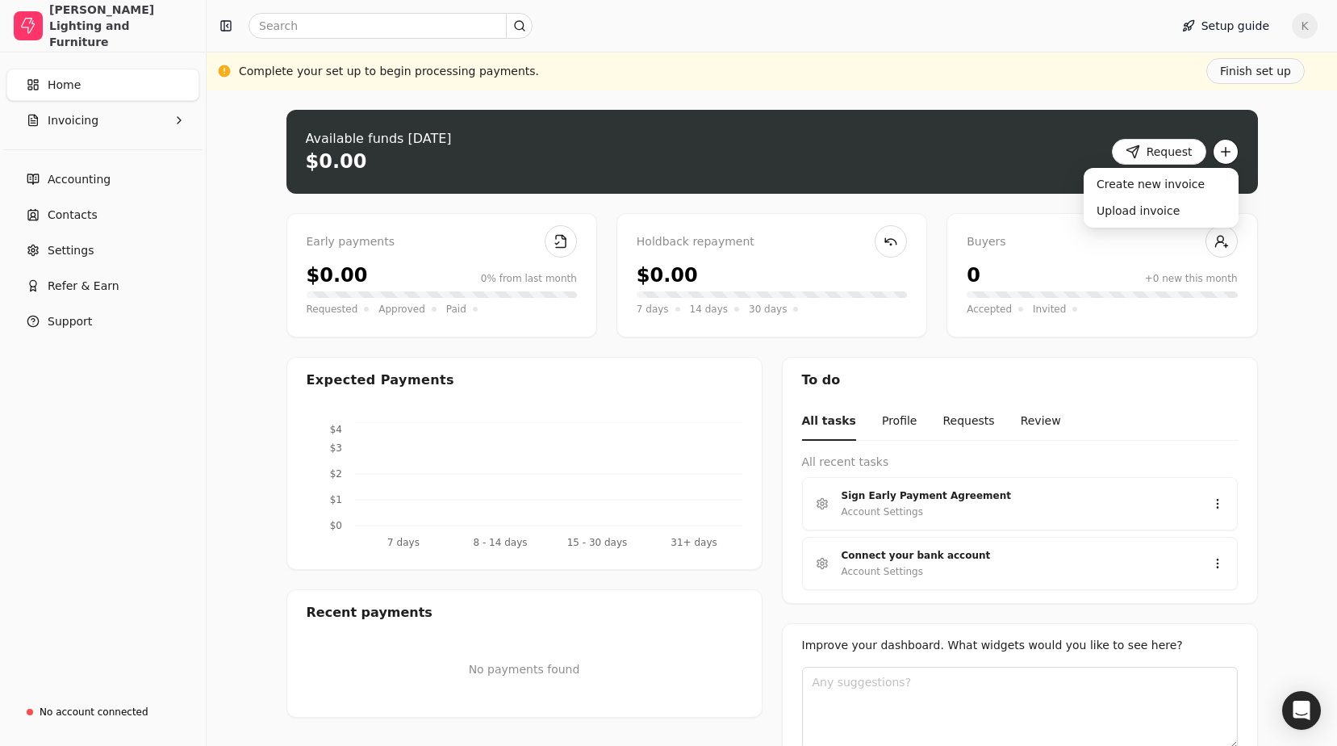
click at [1227, 157] on button "button" at bounding box center [1226, 152] width 26 height 26
click at [682, 190] on div "Available funds today $0.00 Request" at bounding box center [772, 152] width 972 height 84
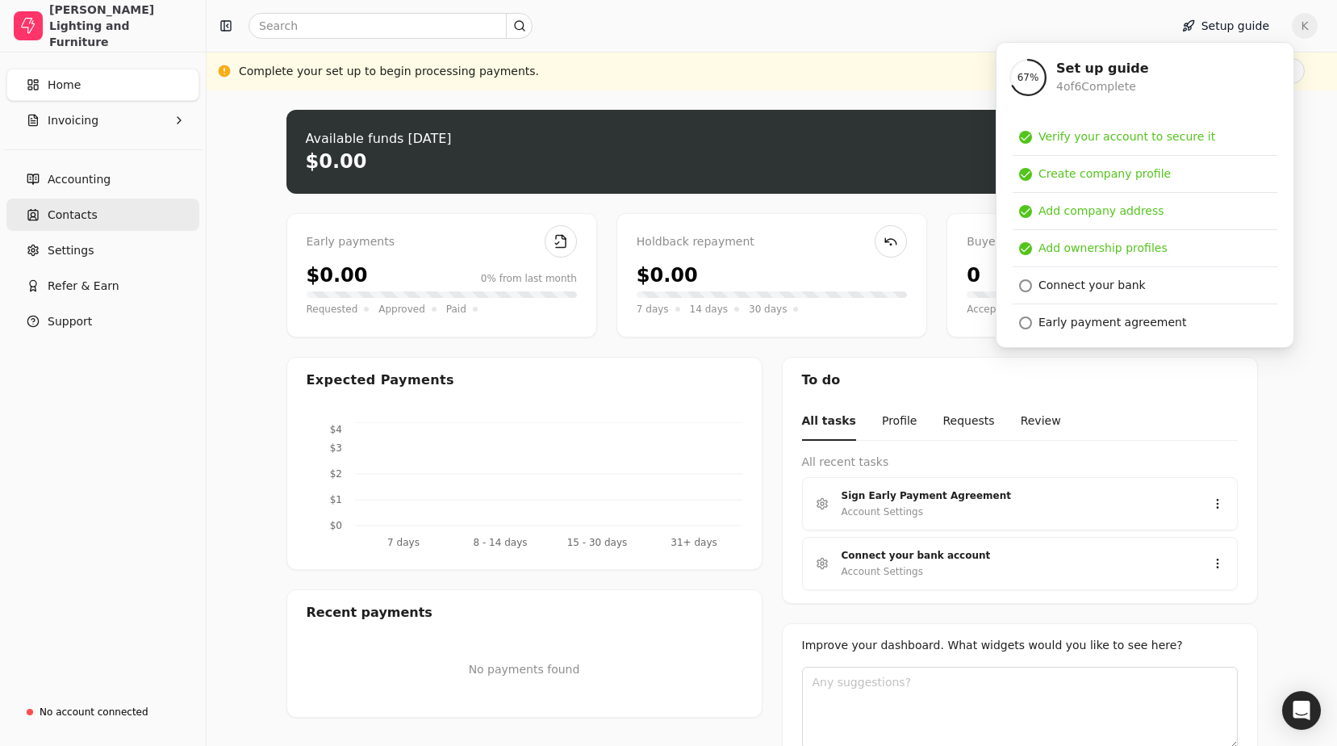
click at [115, 208] on link "Contacts" at bounding box center [102, 215] width 193 height 32
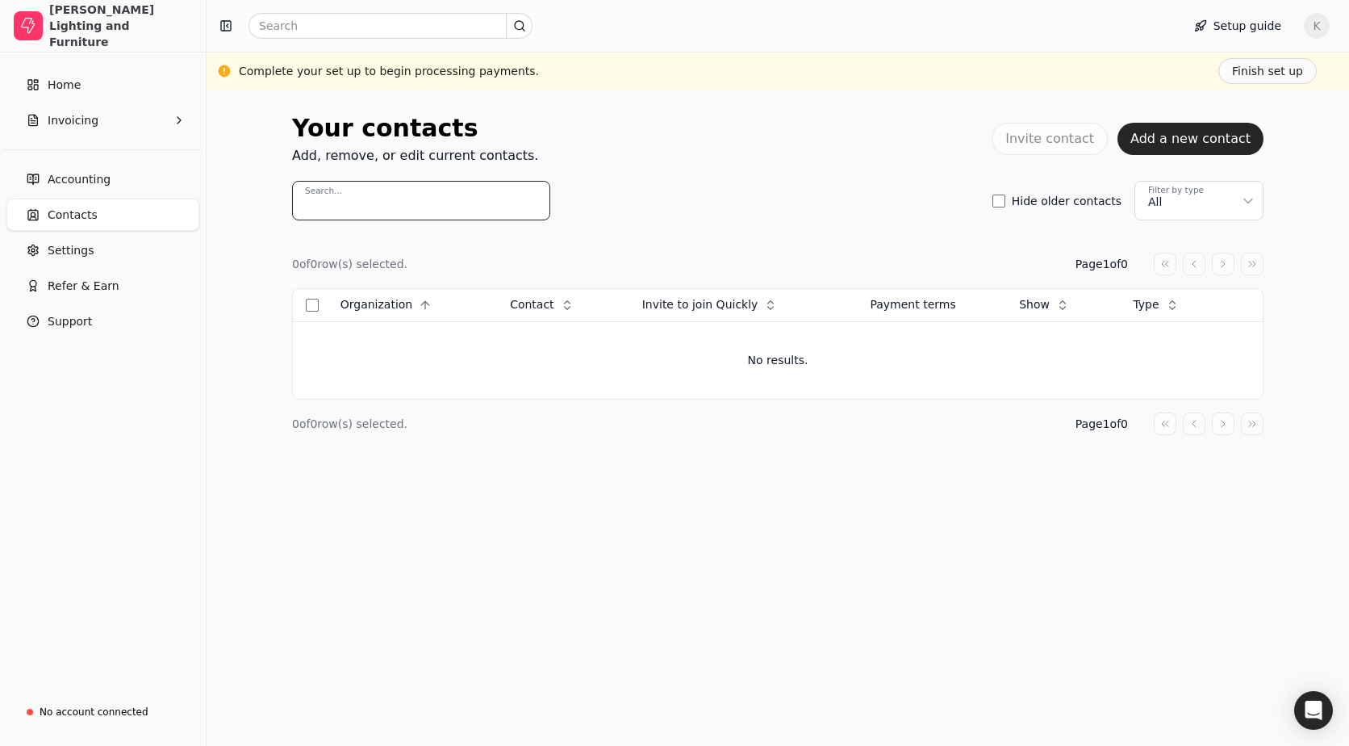
click at [348, 199] on input "Search..." at bounding box center [421, 201] width 258 height 40
click at [750, 173] on div "Your contacts Add, remove, or edit current contacts. Invite contact Add a new c…" at bounding box center [778, 165] width 972 height 111
click at [1168, 148] on button "Add a new contact" at bounding box center [1191, 139] width 146 height 32
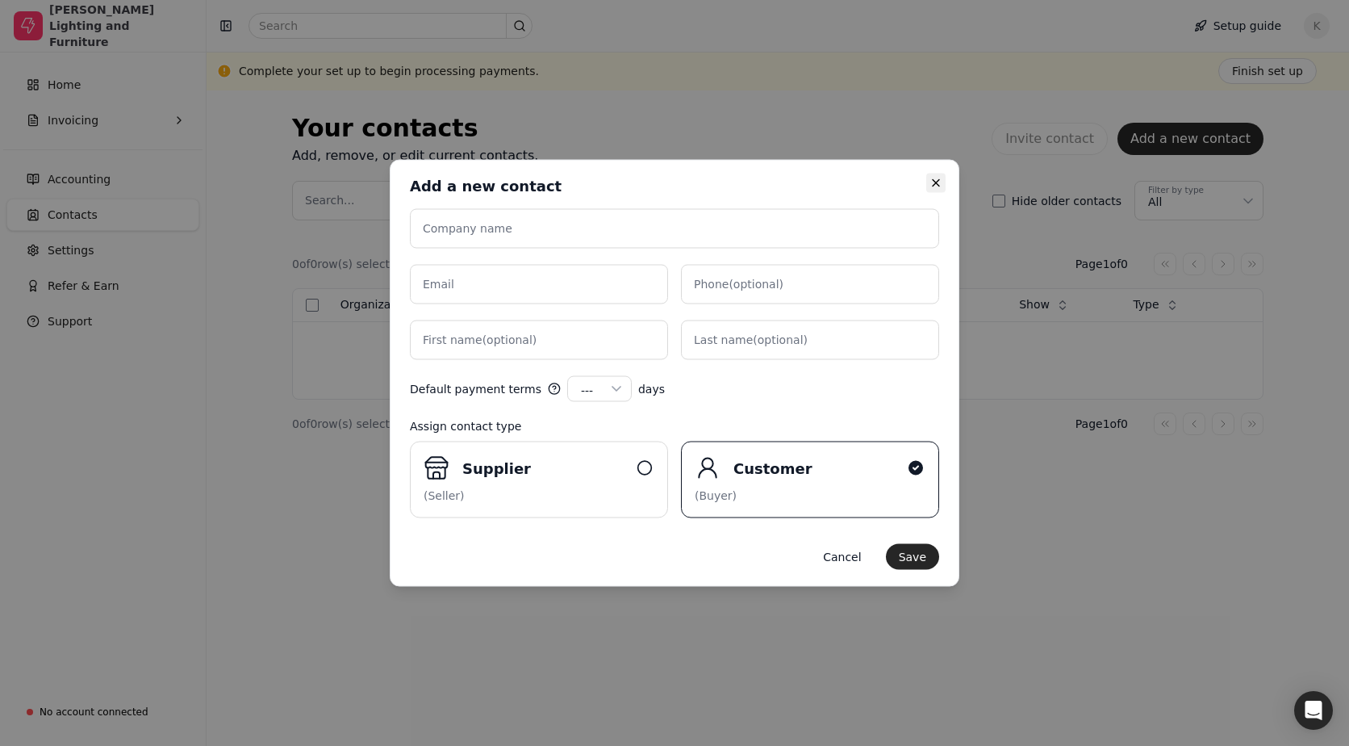
click at [934, 185] on icon "button" at bounding box center [936, 183] width 6 height 6
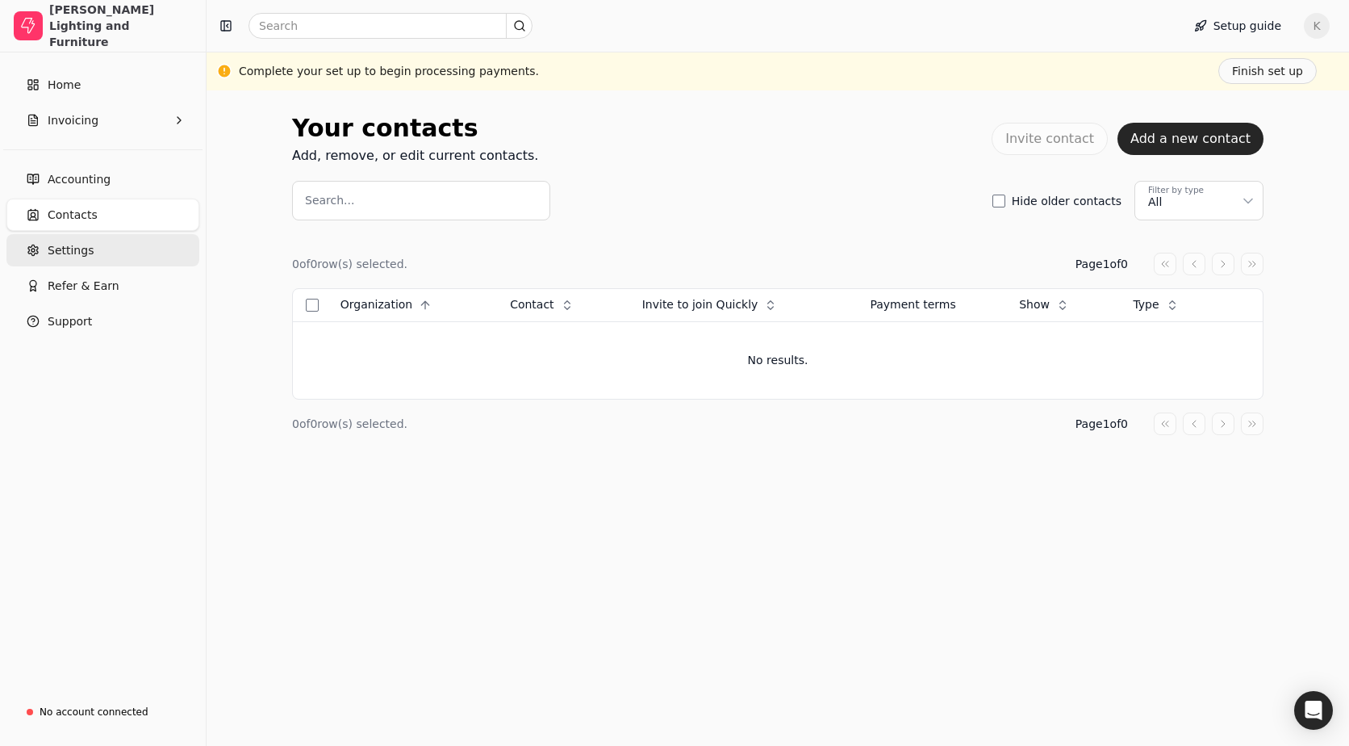
click at [130, 265] on link "Settings" at bounding box center [102, 250] width 193 height 32
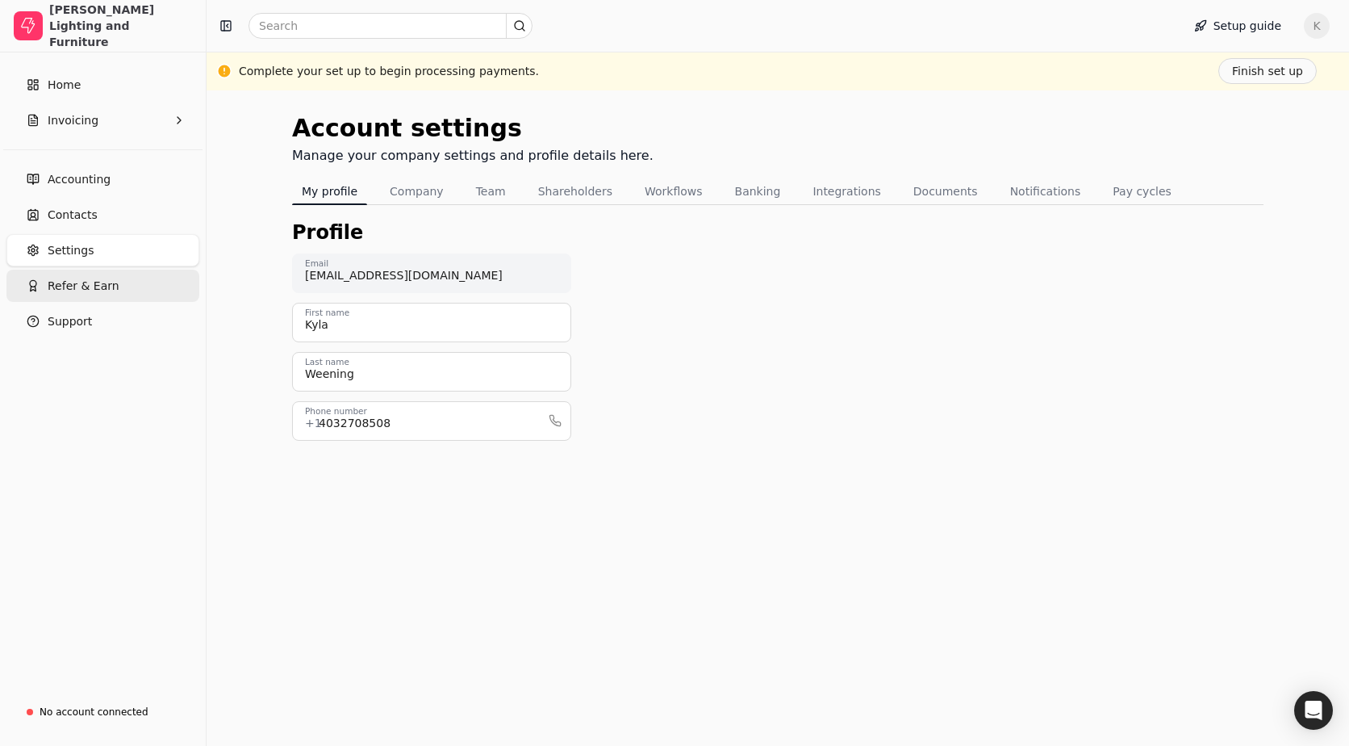
click at [112, 284] on button "Refer & Earn" at bounding box center [102, 286] width 193 height 32
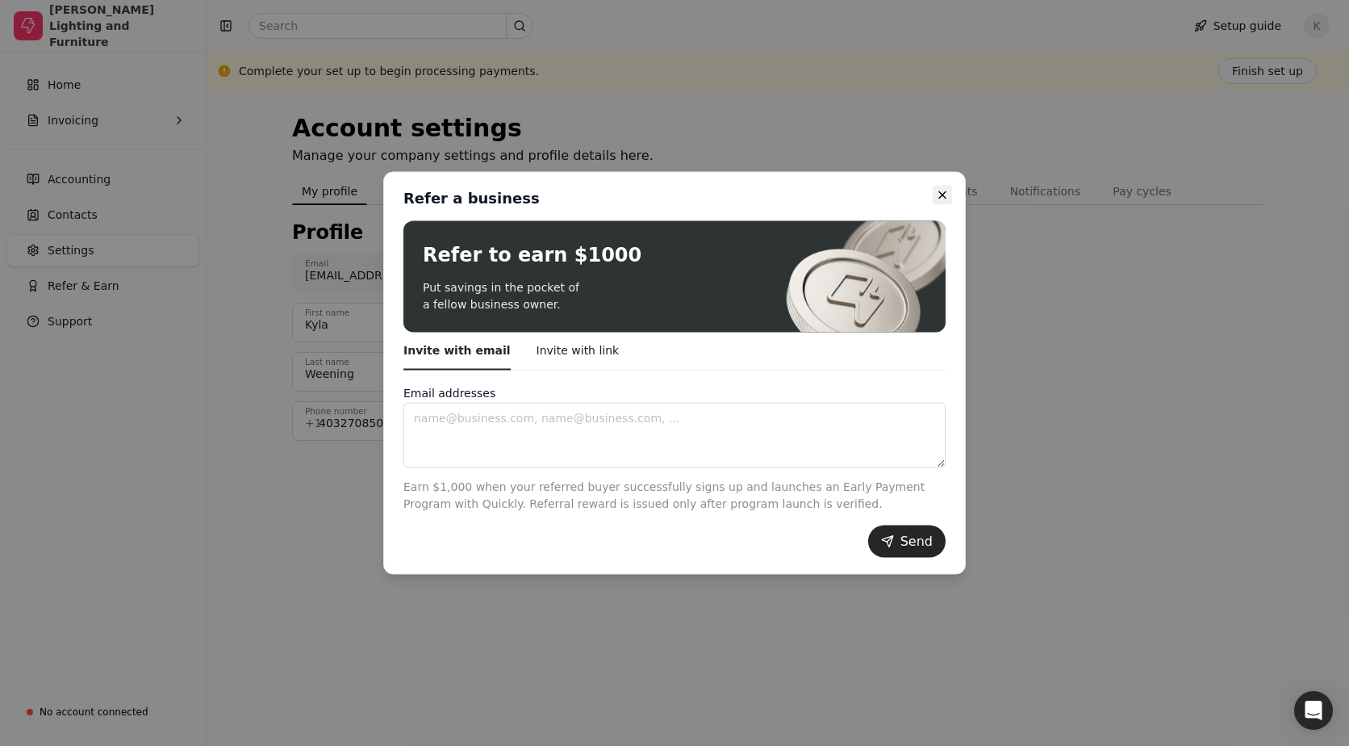
click at [941, 193] on icon "button" at bounding box center [942, 195] width 13 height 13
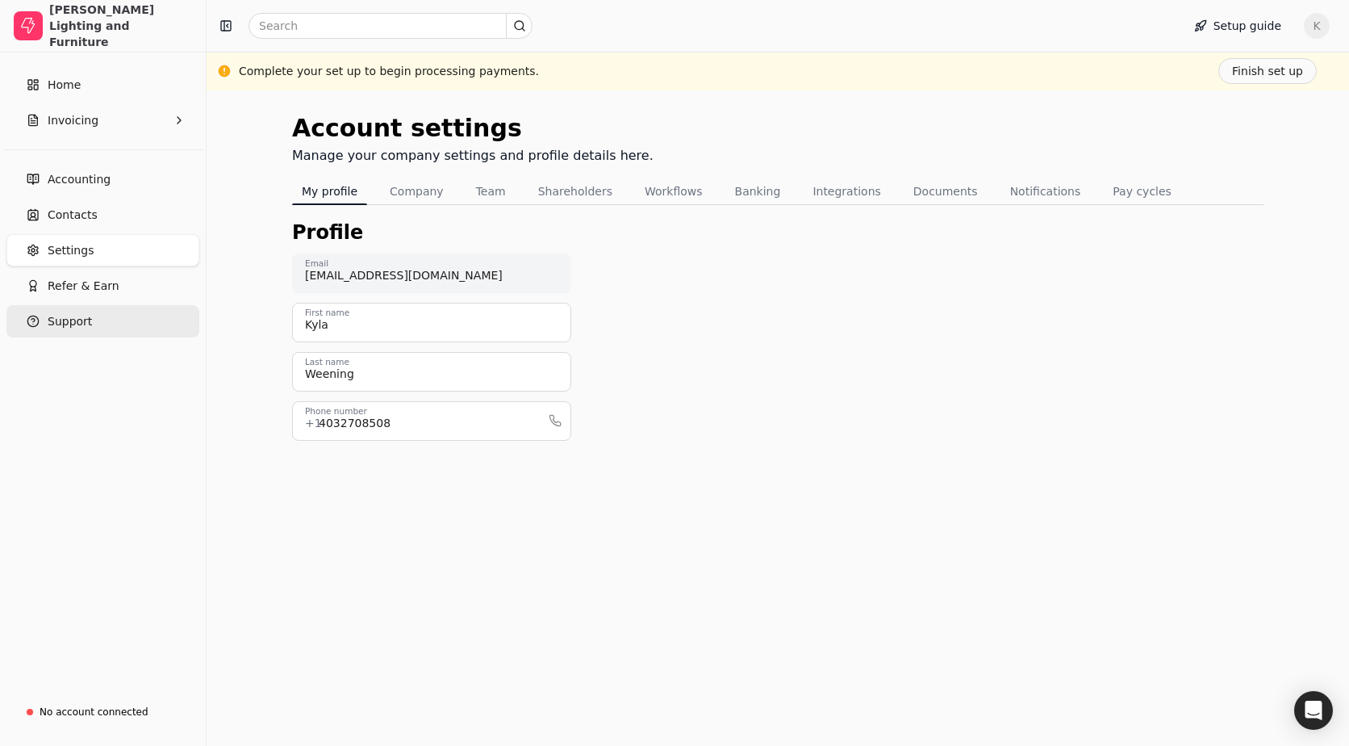
click at [70, 313] on span "Support" at bounding box center [70, 321] width 44 height 17
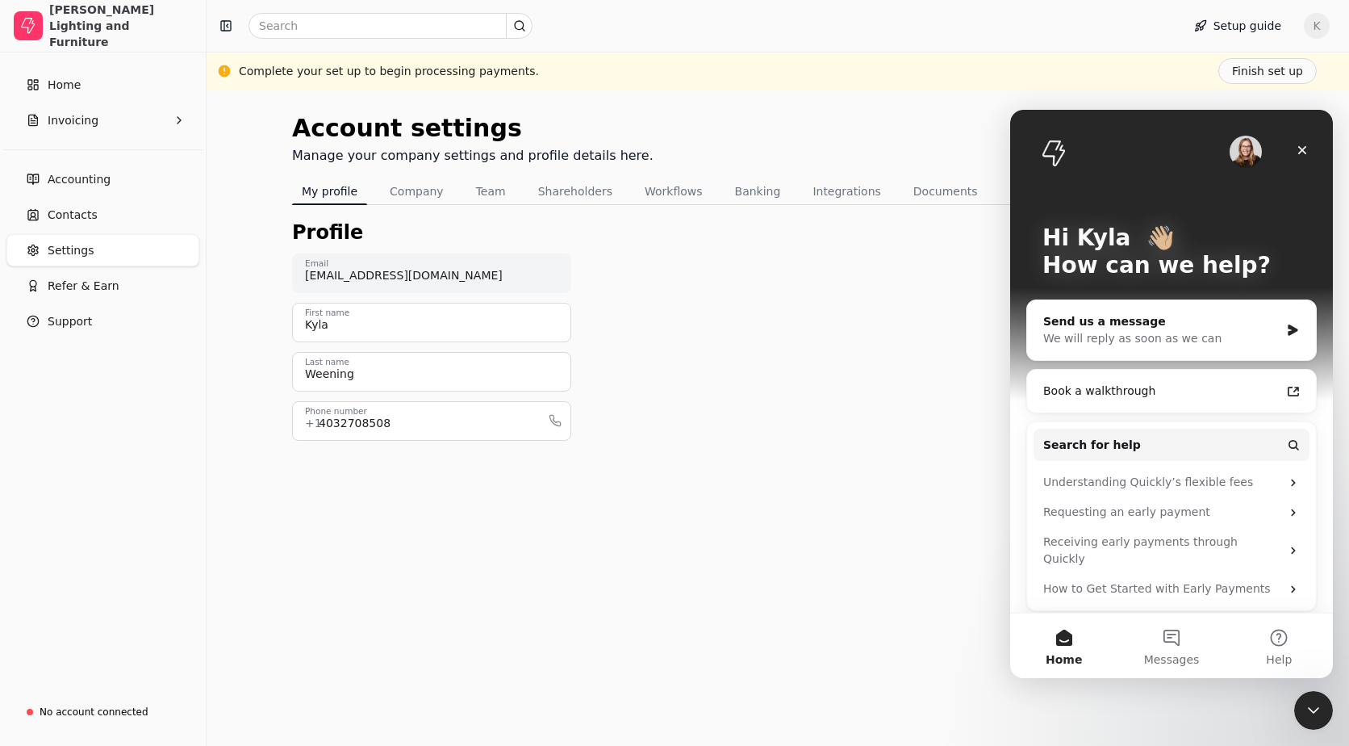
click at [895, 461] on div "Profile [EMAIL_ADDRESS][DOMAIN_NAME] Email [PERSON_NAME] First name [PERSON_NAM…" at bounding box center [778, 342] width 972 height 249
click at [1298, 157] on div "Close" at bounding box center [1302, 150] width 29 height 29
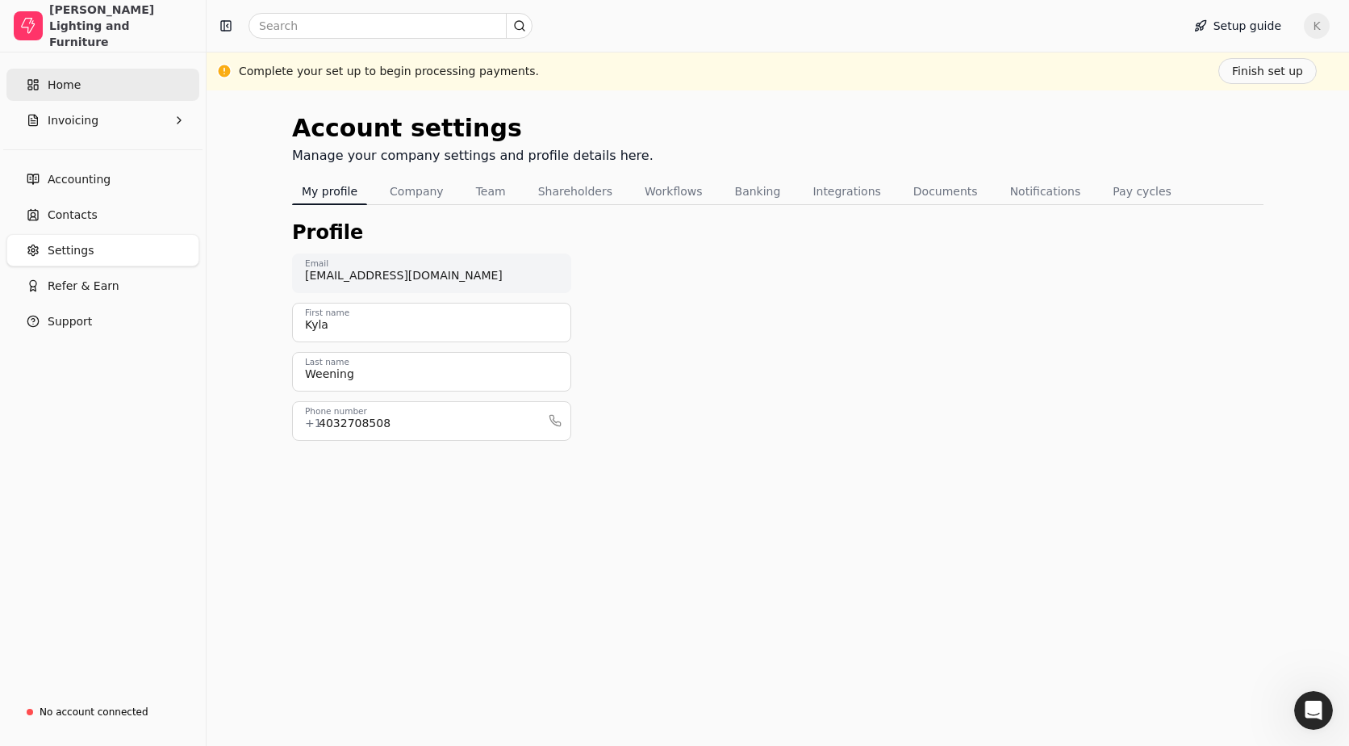
click at [76, 86] on span "Home" at bounding box center [64, 85] width 33 height 17
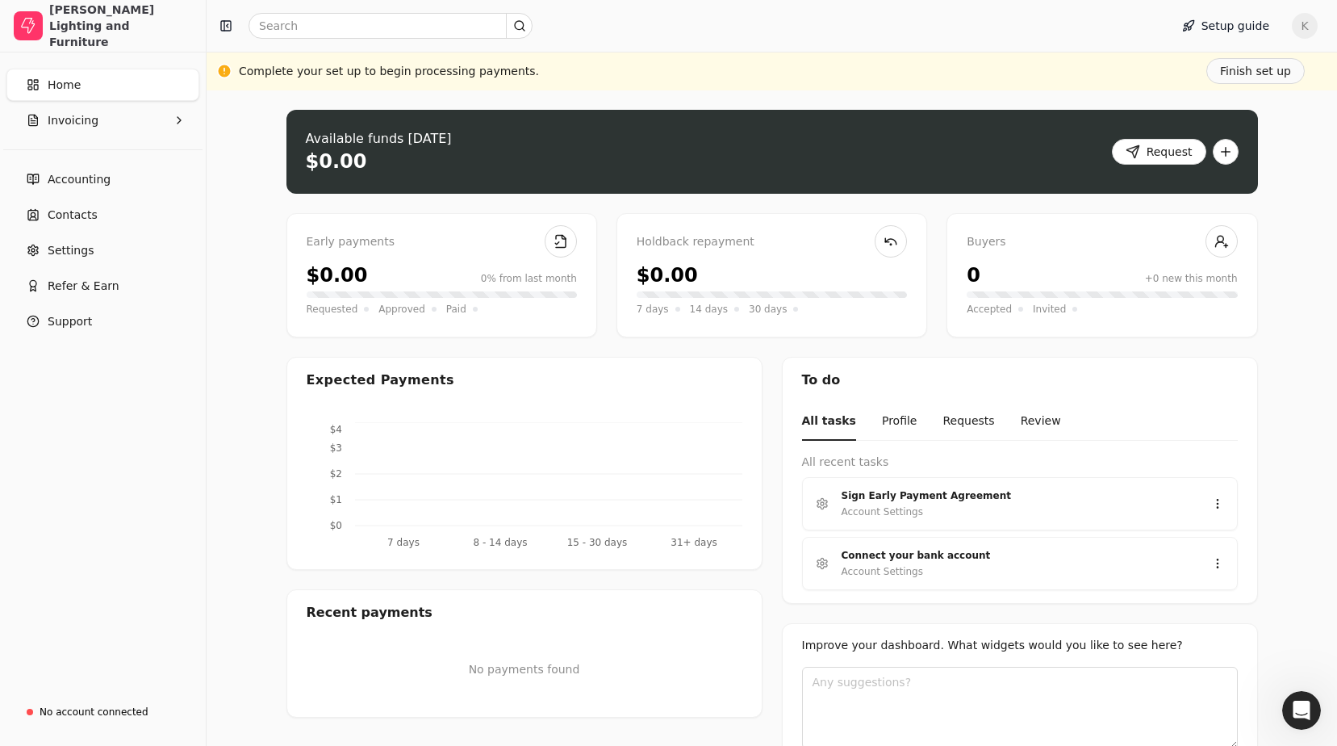
scroll to position [64, 0]
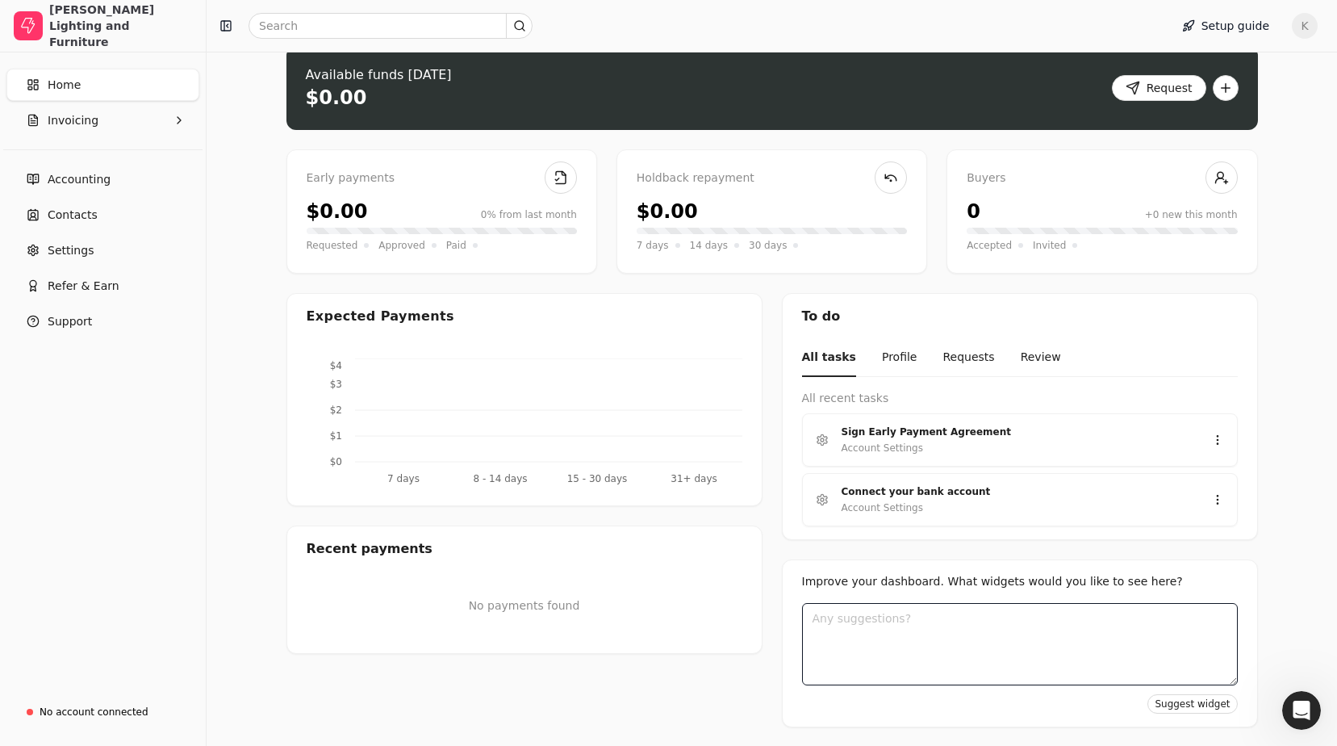
click at [942, 615] on textarea at bounding box center [1020, 644] width 436 height 82
click at [860, 572] on div "Improve your dashboard. What widgets would you like to see here? Suggest widget" at bounding box center [1020, 643] width 476 height 168
